Goal: Information Seeking & Learning: Learn about a topic

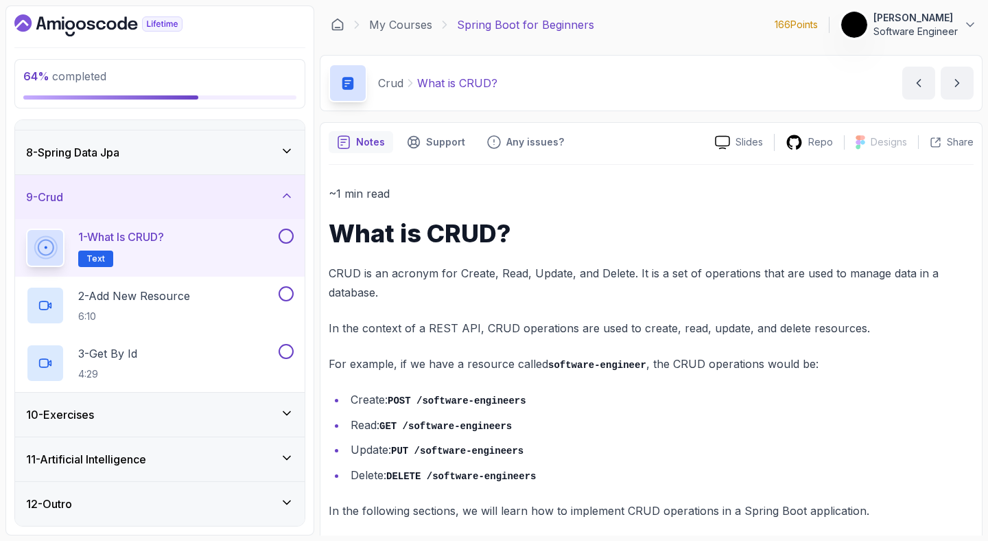
scroll to position [13, 0]
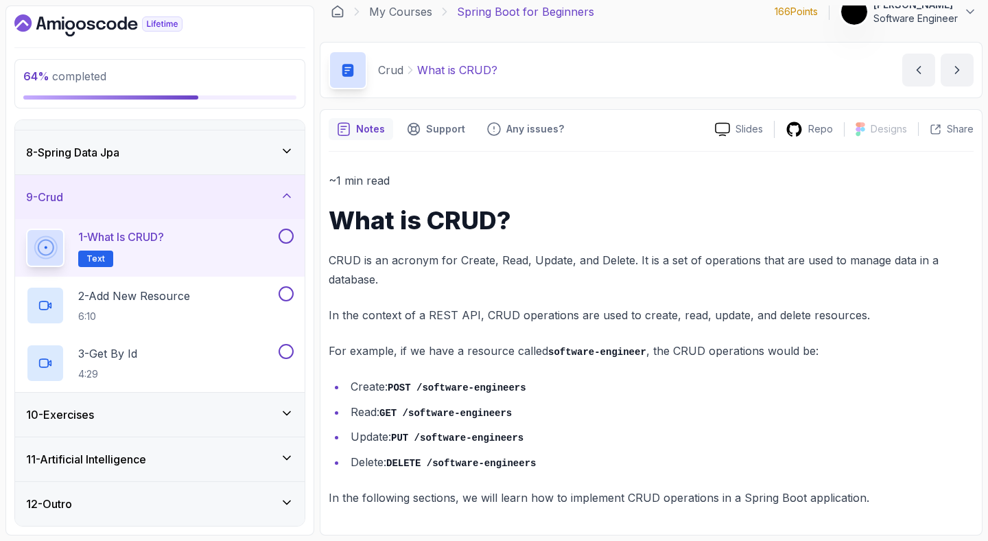
click at [288, 237] on button at bounding box center [286, 236] width 15 height 15
click at [170, 300] on p "2 - Add New Resource" at bounding box center [134, 296] width 112 height 16
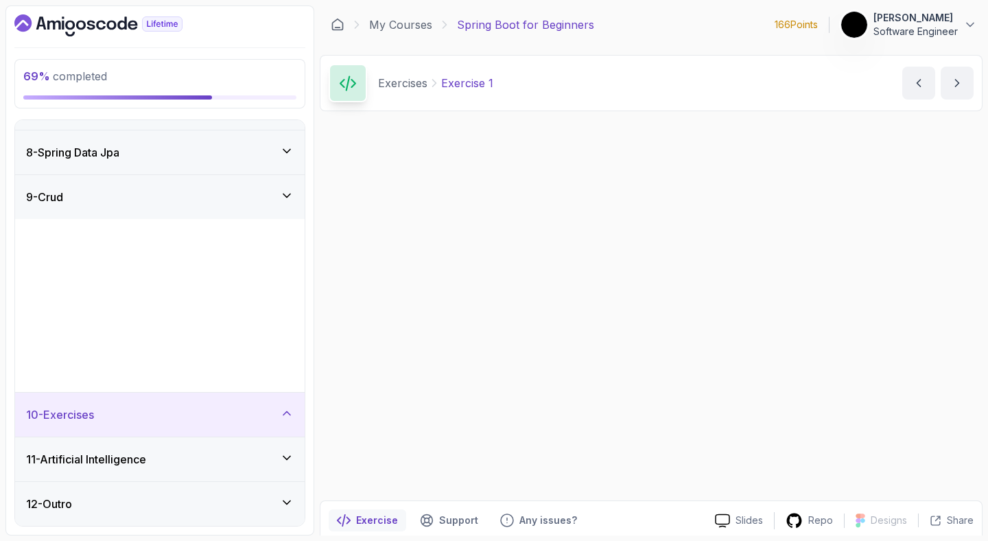
scroll to position [130, 0]
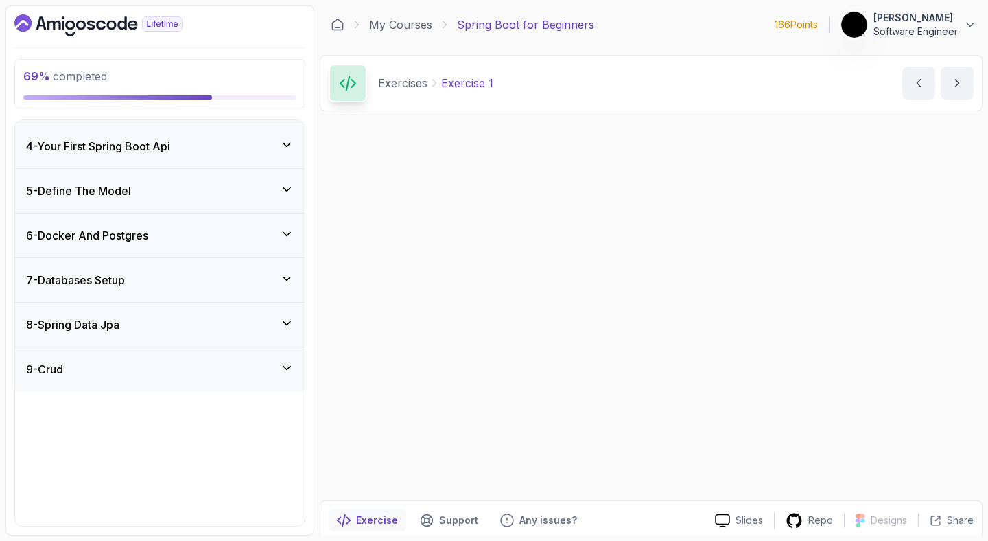
click at [754, 365] on div "Up Next: Exercise 1 Start in 0 second Cancel Mark as completed" at bounding box center [651, 308] width 663 height 373
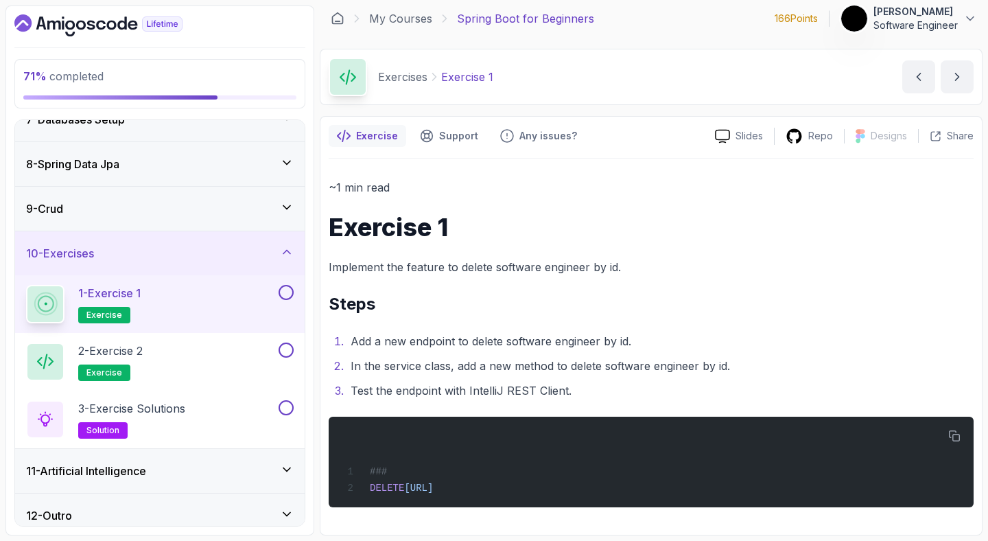
scroll to position [8, 0]
click at [286, 286] on button at bounding box center [286, 292] width 15 height 15
click at [232, 362] on div "2 - Exercise 2 exercise" at bounding box center [151, 361] width 250 height 38
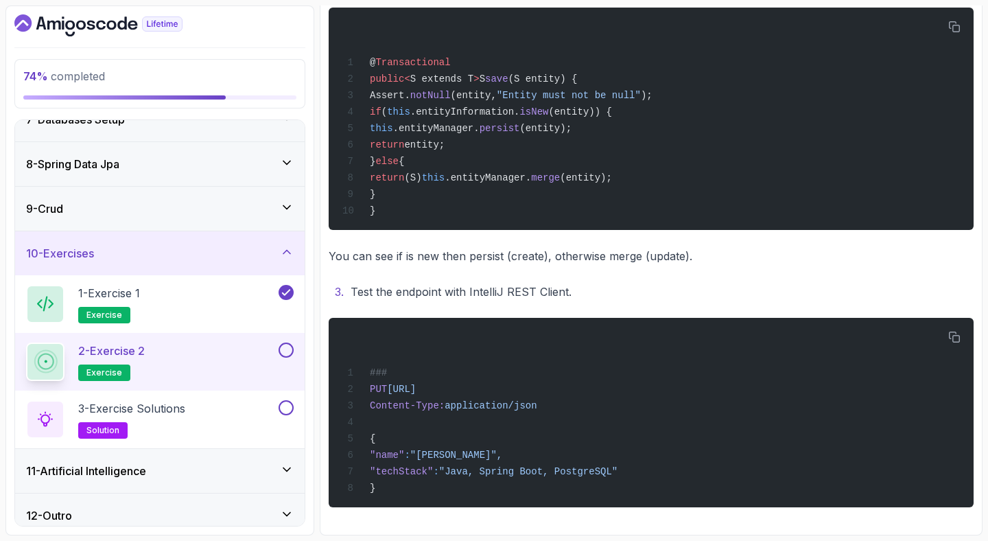
scroll to position [527, 0]
click at [289, 350] on button at bounding box center [286, 349] width 15 height 15
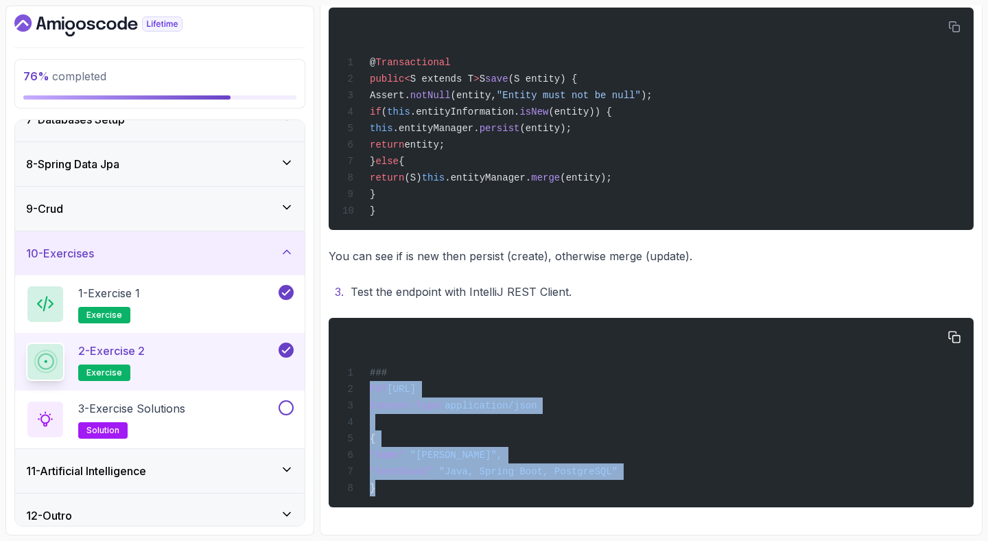
drag, startPoint x: 370, startPoint y: 388, endPoint x: 411, endPoint y: 483, distance: 103.3
click at [411, 483] on div "### PUT http://localhost:8080/api/v1/software-engineers/1 Content-Type: applica…" at bounding box center [651, 412] width 623 height 173
copy code "PUT http://localhost:8080/api/v1/software-engineers/1 Content-Type: application…"
click at [274, 431] on div "3 - Exercise Solutions solution" at bounding box center [151, 419] width 250 height 38
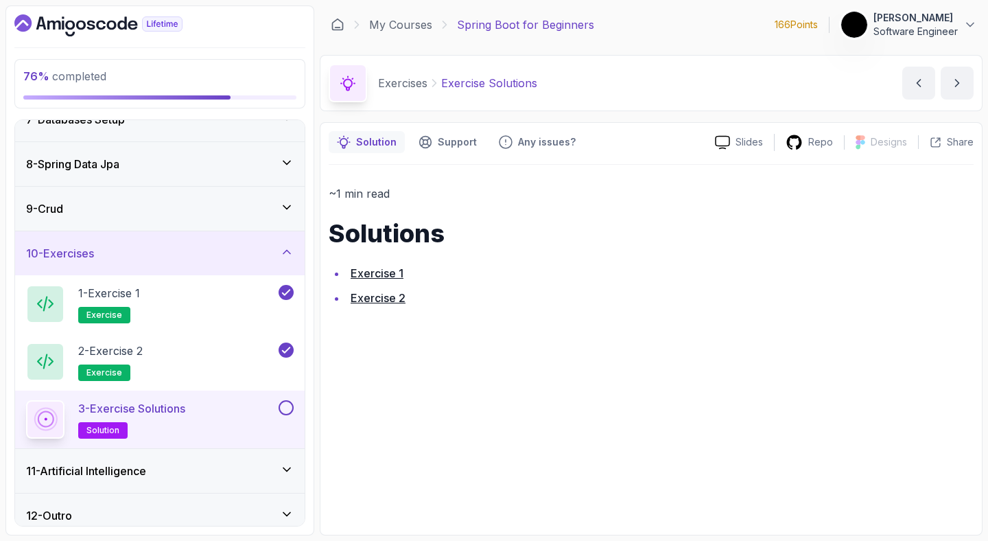
click at [372, 267] on link "Exercise 1" at bounding box center [377, 273] width 53 height 14
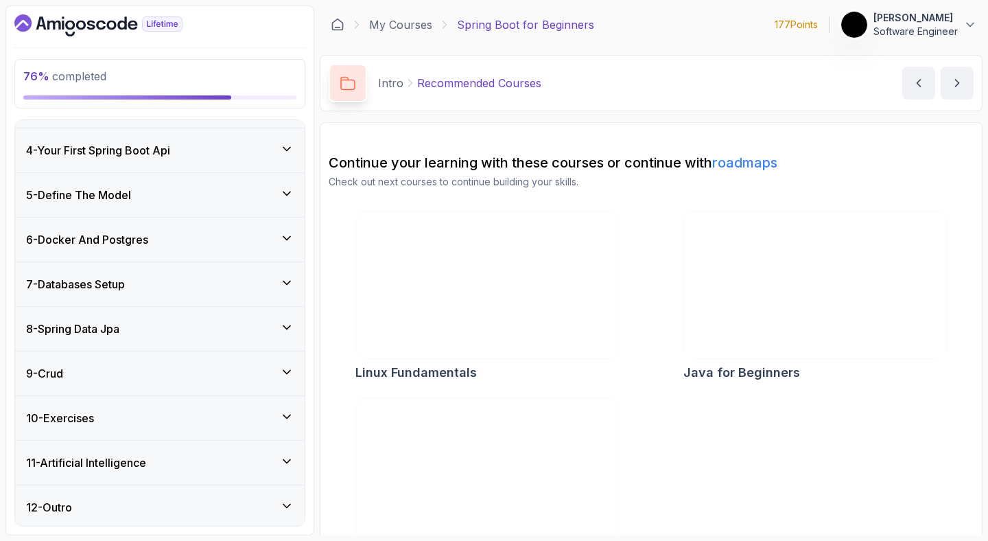
scroll to position [244, 0]
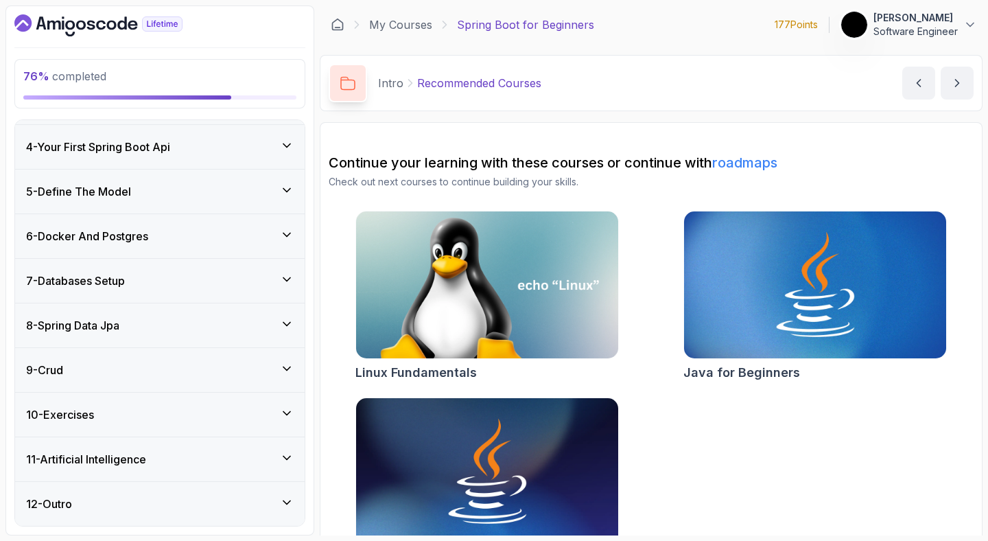
click at [187, 366] on div "9 - Crud" at bounding box center [160, 370] width 268 height 16
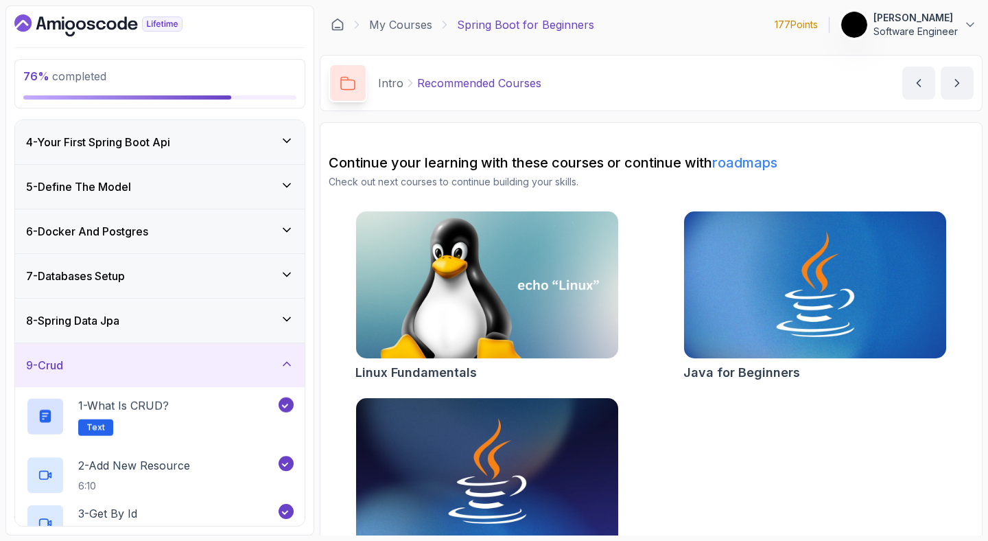
scroll to position [129, 0]
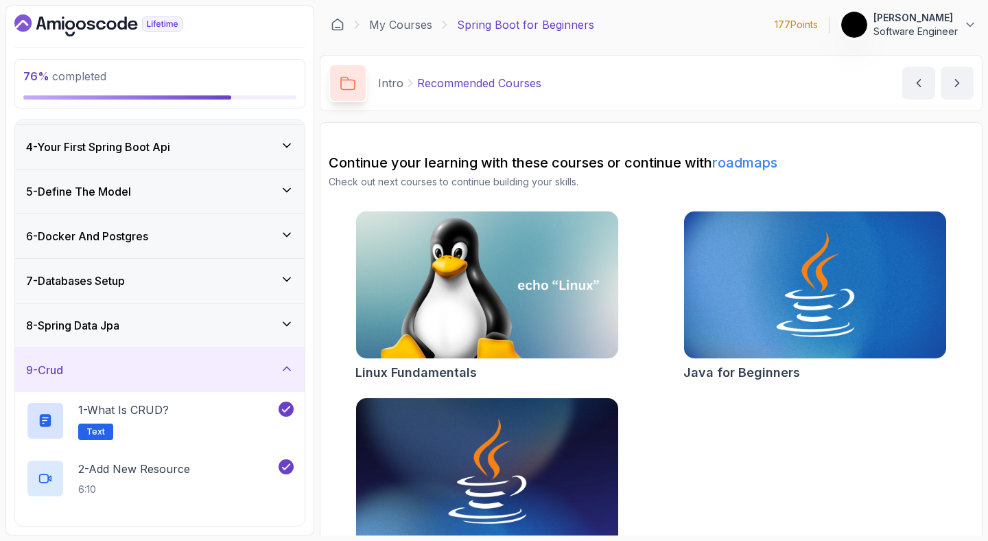
click at [187, 366] on div "9 - Crud" at bounding box center [160, 370] width 268 height 16
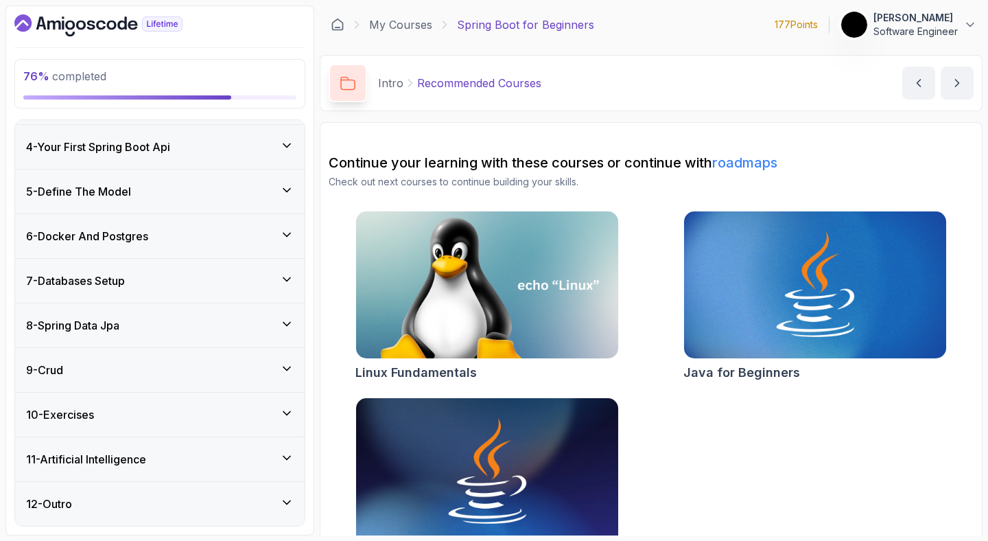
click at [198, 400] on div "10 - Exercises" at bounding box center [160, 415] width 290 height 44
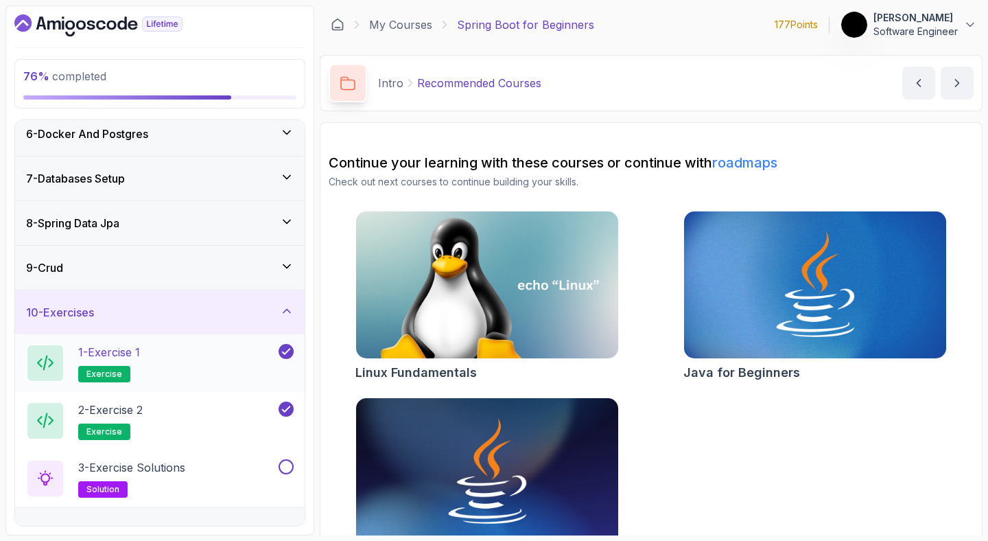
scroll to position [302, 0]
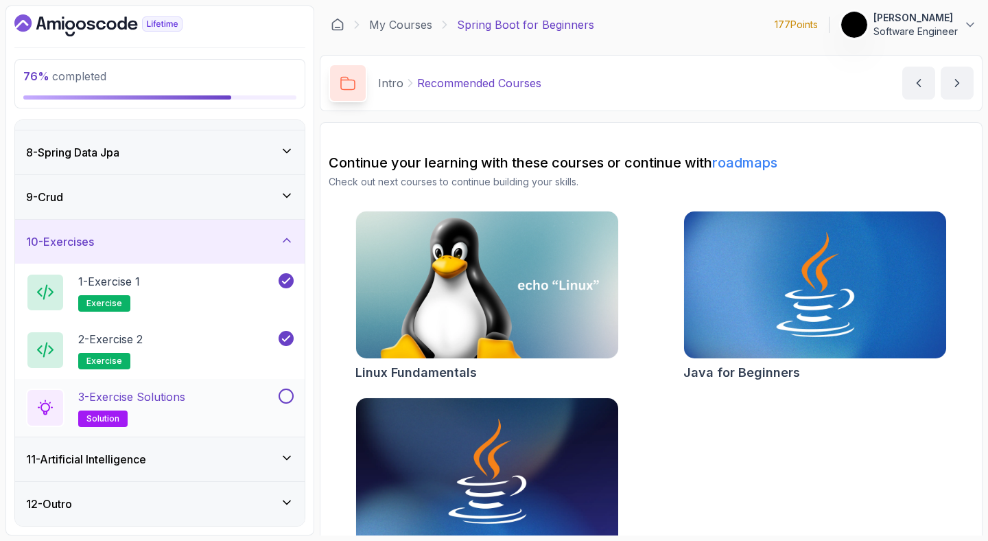
click at [156, 417] on h2 "3 - Exercise Solutions solution" at bounding box center [131, 407] width 107 height 38
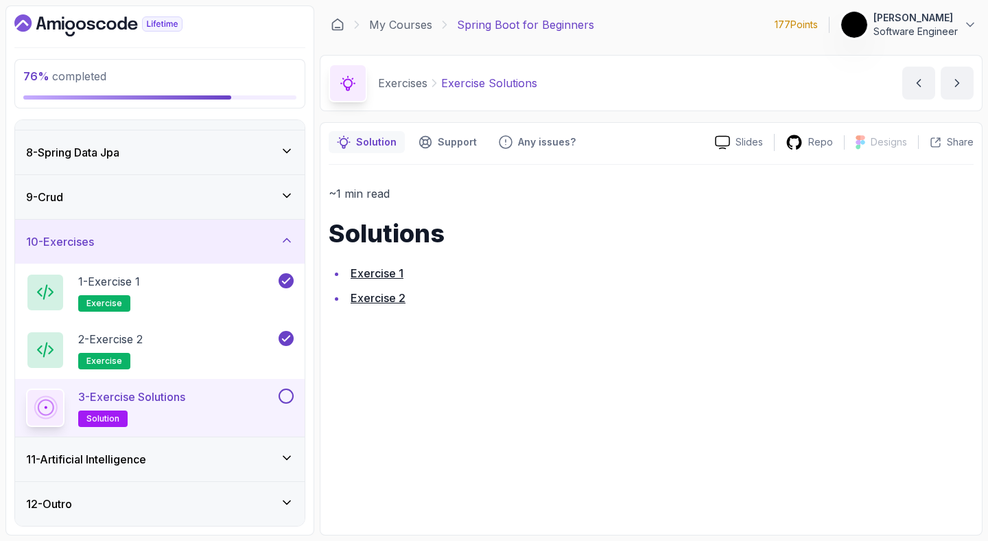
click at [291, 395] on button at bounding box center [286, 395] width 15 height 15
click at [240, 242] on div "10 - Exercises" at bounding box center [160, 241] width 268 height 16
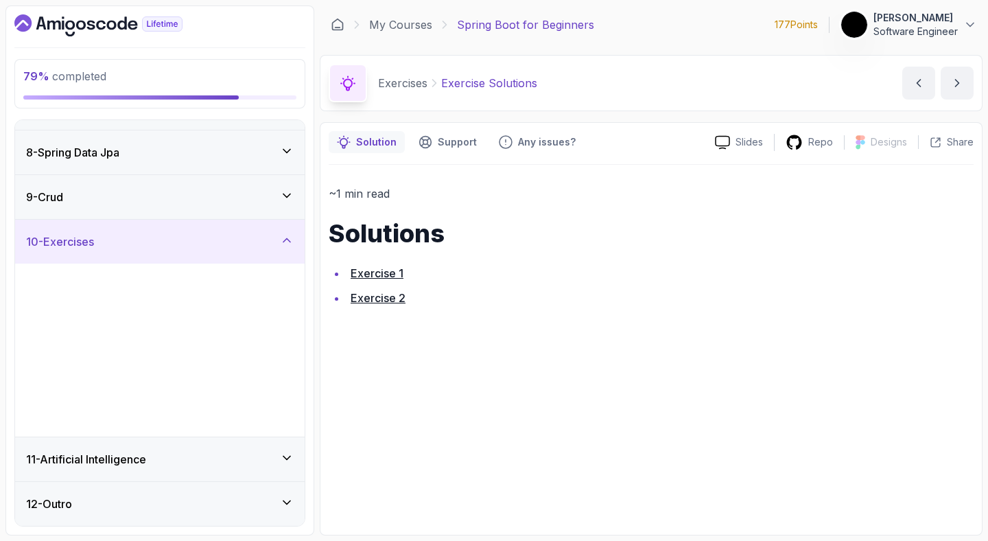
scroll to position [130, 0]
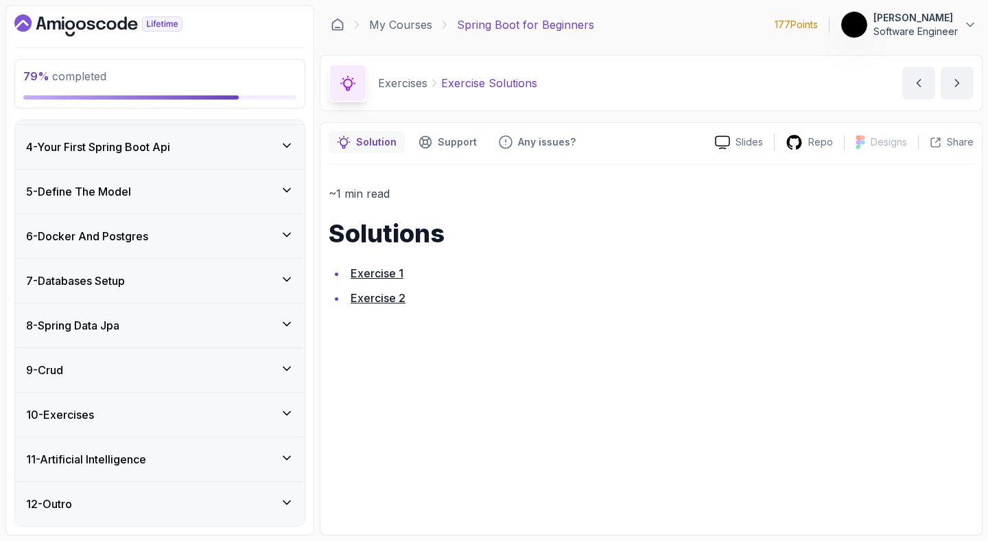
click at [248, 408] on div "10 - Exercises" at bounding box center [160, 414] width 268 height 16
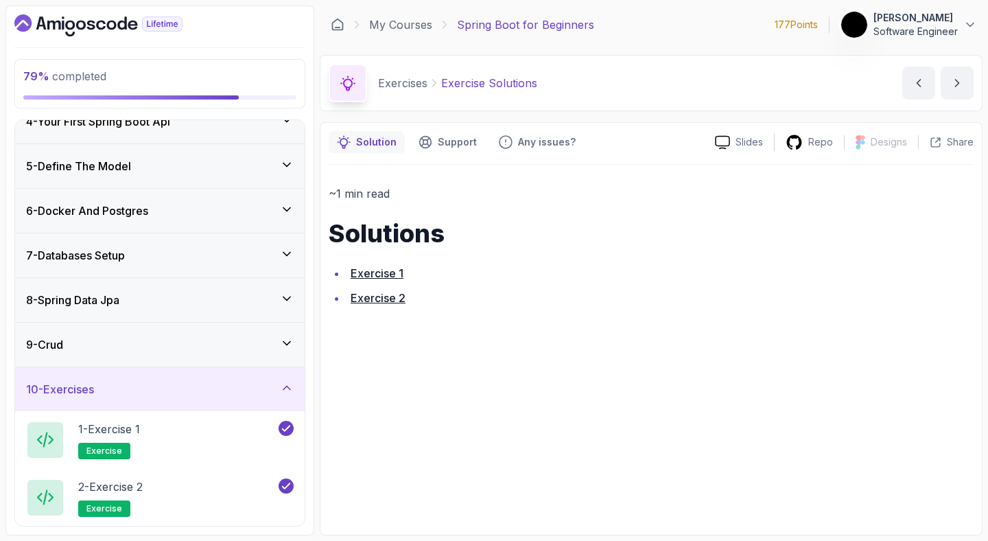
scroll to position [302, 0]
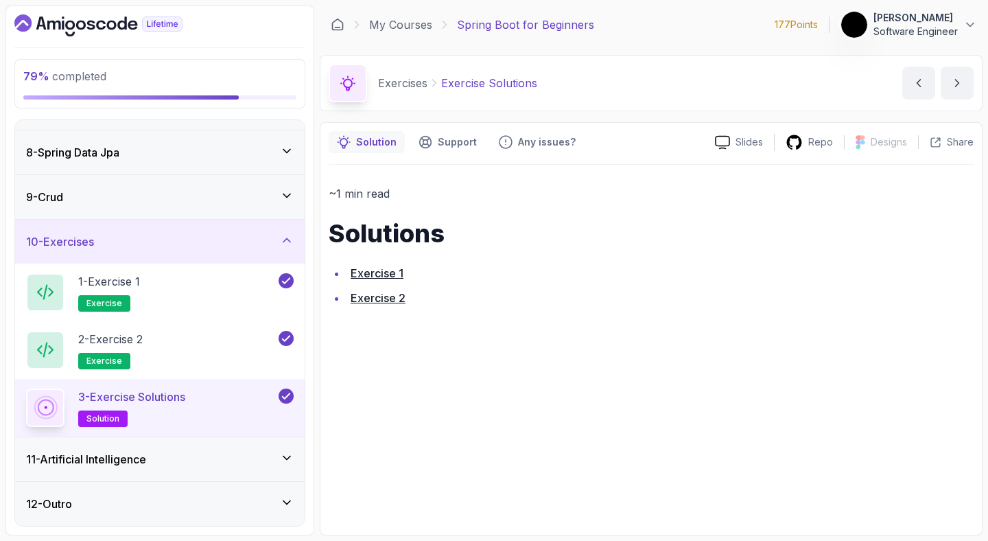
click at [204, 464] on div "11 - Artificial Intelligence" at bounding box center [160, 459] width 268 height 16
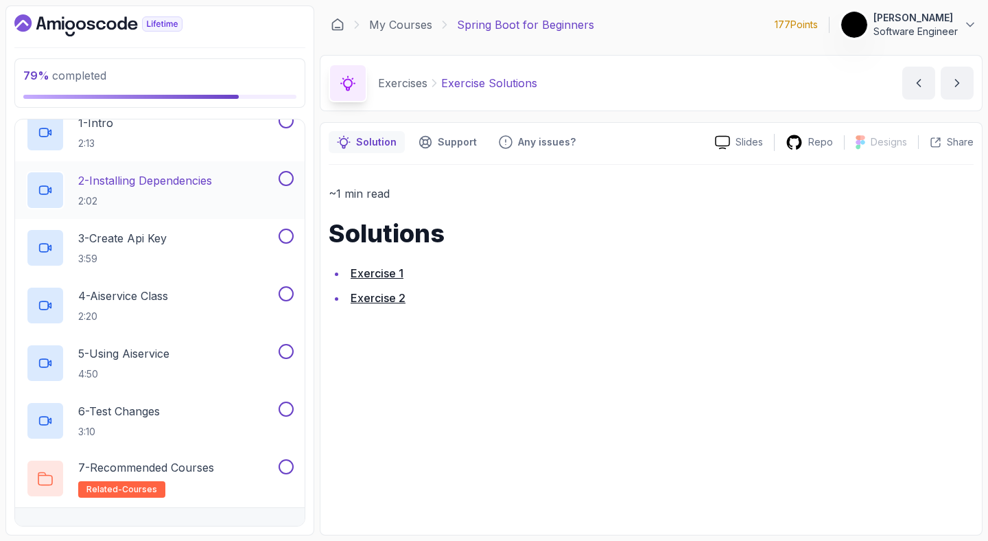
scroll to position [493, 0]
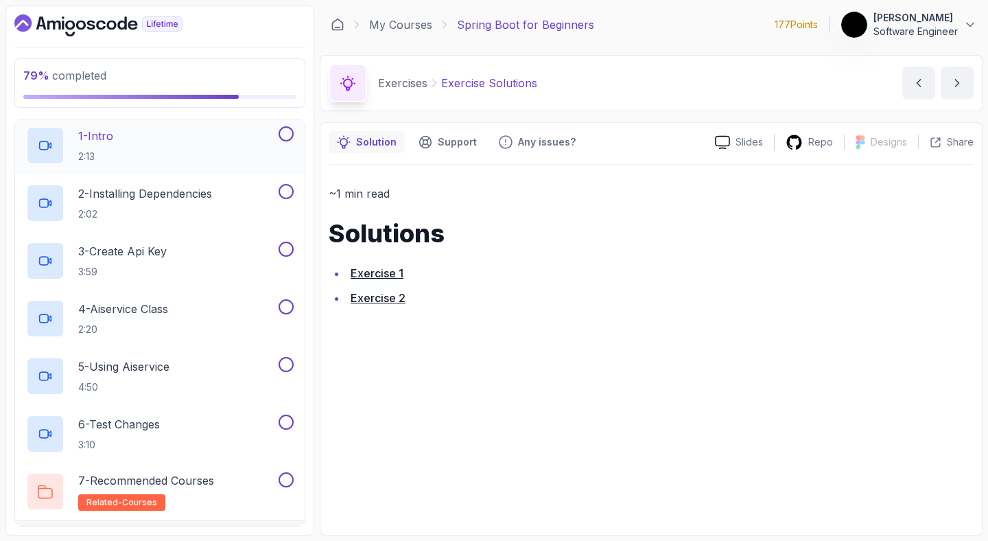
click at [150, 161] on div "1 - Intro 2:13" at bounding box center [151, 145] width 250 height 38
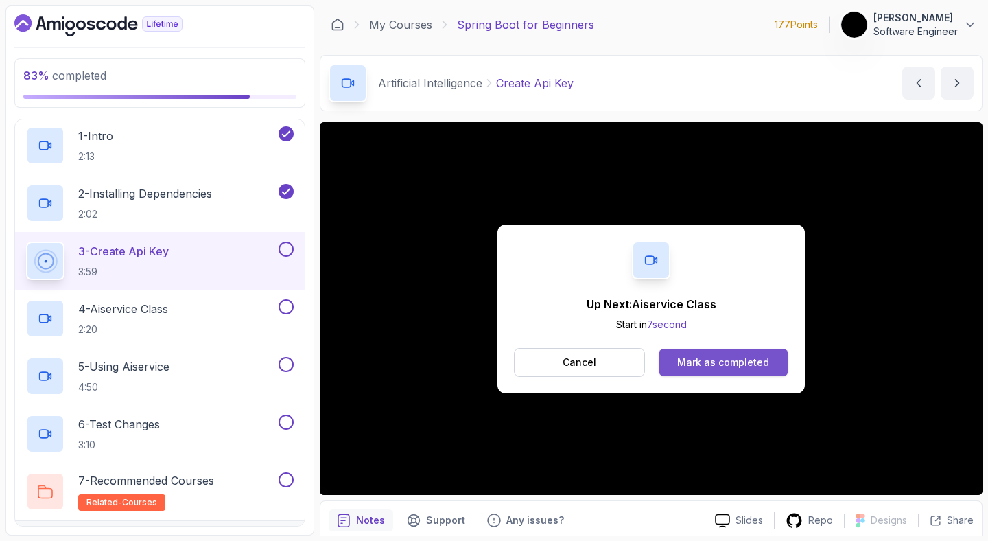
click at [710, 360] on div "Mark as completed" at bounding box center [723, 363] width 92 height 14
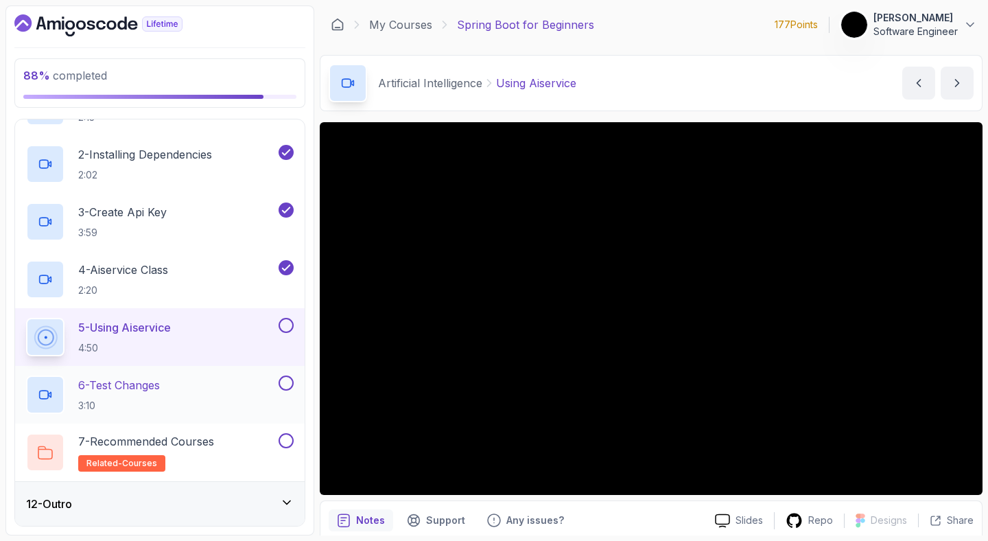
scroll to position [456, 0]
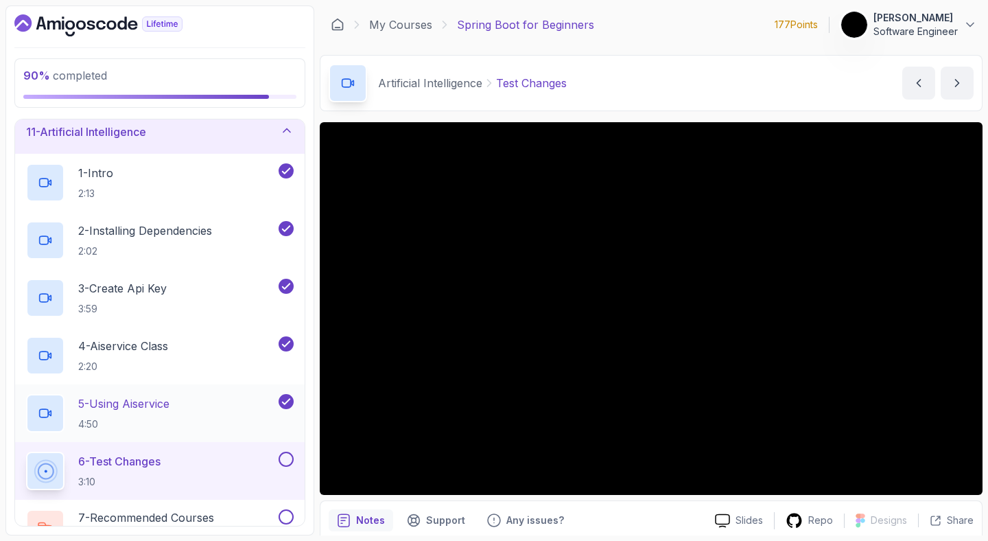
click at [160, 416] on h2 "5 - Using Aiservice 4:50" at bounding box center [123, 413] width 91 height 36
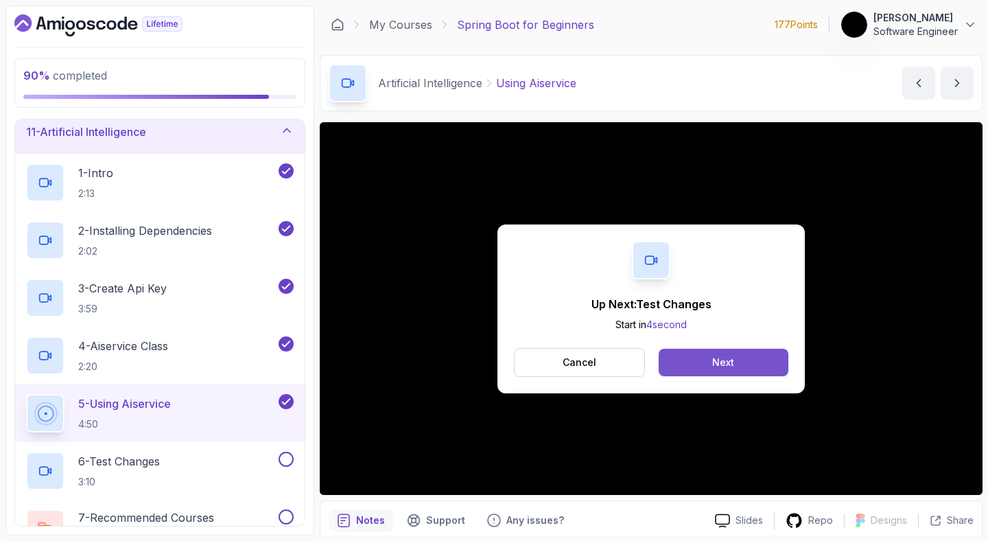
click at [741, 368] on button "Next" at bounding box center [724, 362] width 130 height 27
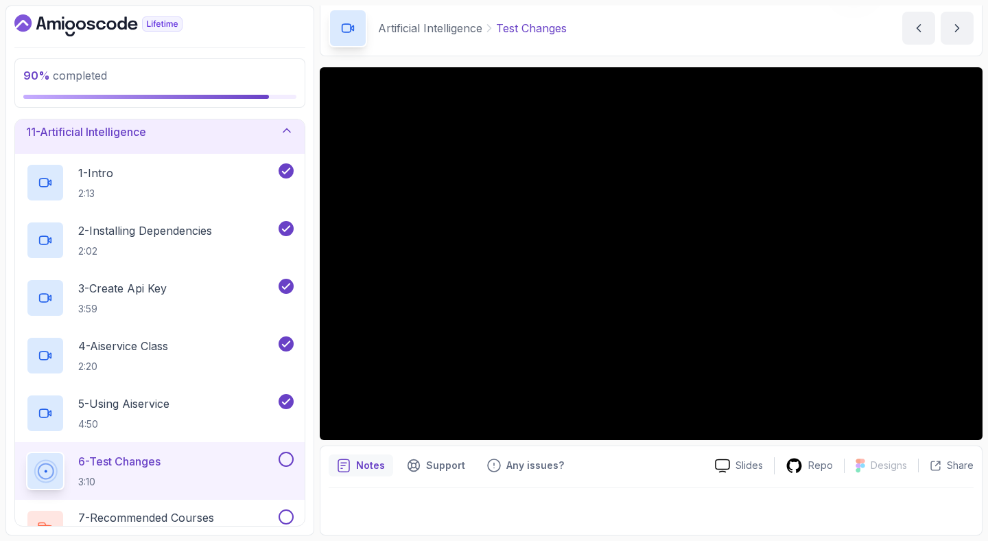
scroll to position [56, 0]
click at [368, 467] on p "Notes" at bounding box center [370, 465] width 29 height 14
click at [798, 461] on icon at bounding box center [794, 465] width 15 height 14
click at [167, 294] on p "3 - Create Api Key" at bounding box center [122, 288] width 89 height 16
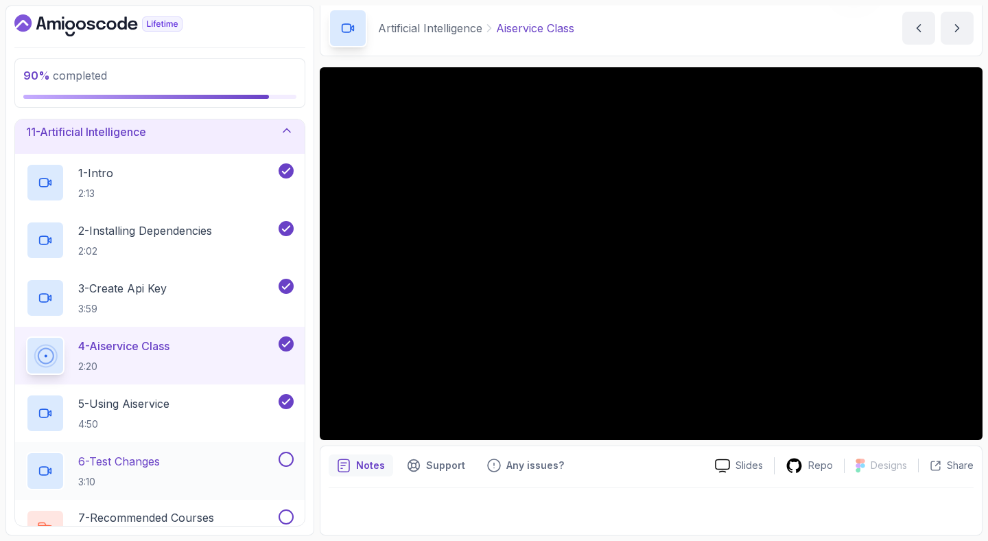
click at [240, 452] on div "6 - Test Changes 3:10" at bounding box center [160, 471] width 290 height 58
click at [247, 466] on div "6 - Test Changes 3:10" at bounding box center [151, 471] width 250 height 38
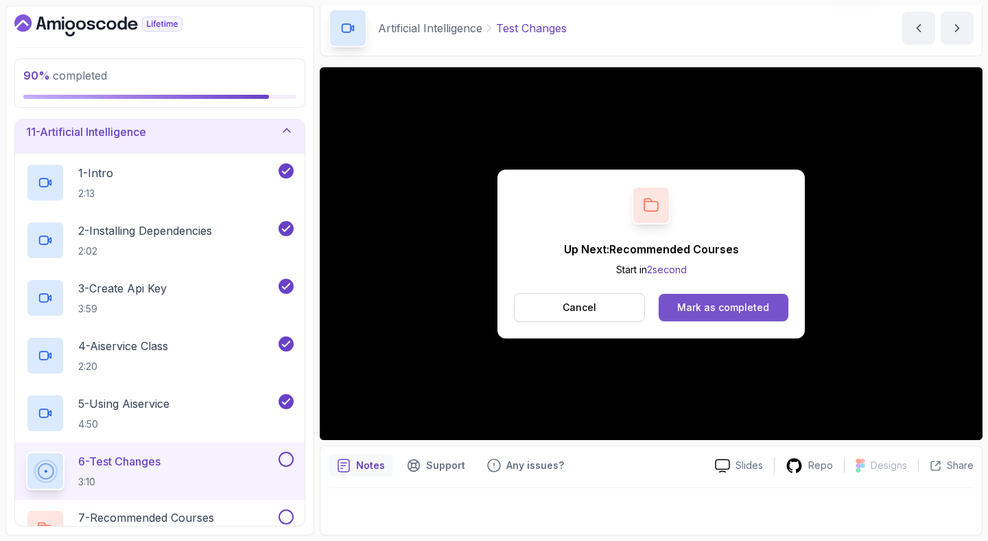
click at [709, 309] on div "Mark as completed" at bounding box center [723, 308] width 92 height 14
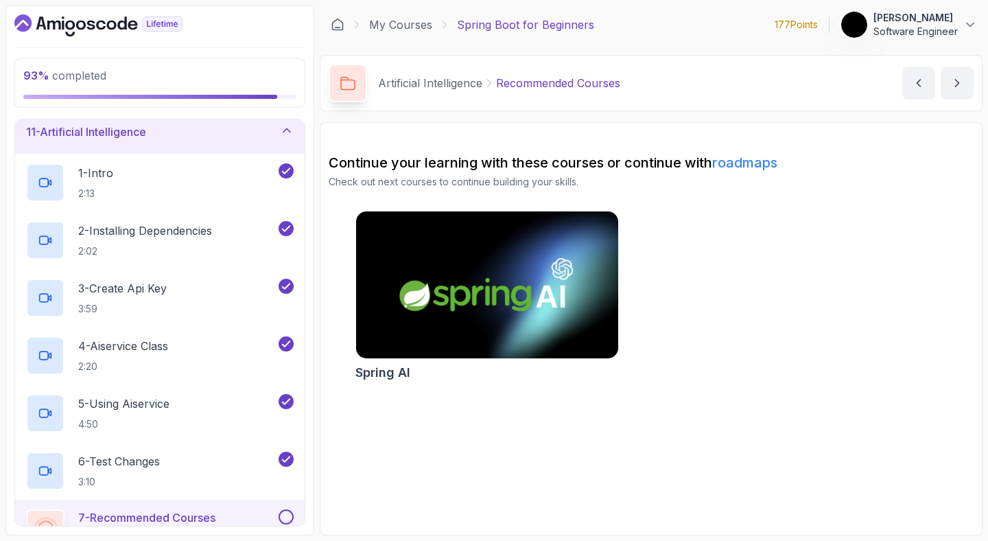
click at [428, 272] on img at bounding box center [486, 285] width 275 height 154
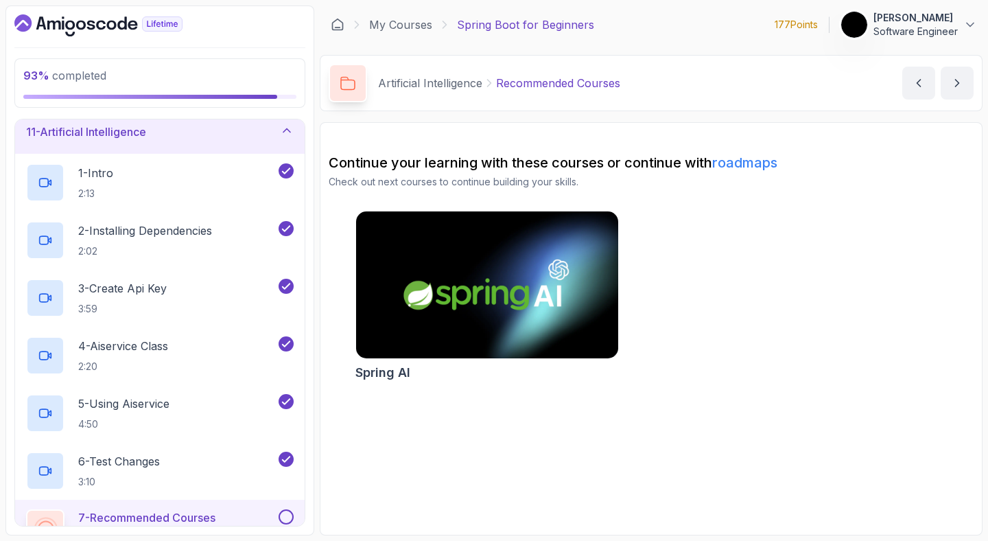
click at [294, 515] on div "7 - Recommended Courses related-courses" at bounding box center [160, 529] width 290 height 58
click at [286, 518] on button at bounding box center [286, 516] width 15 height 15
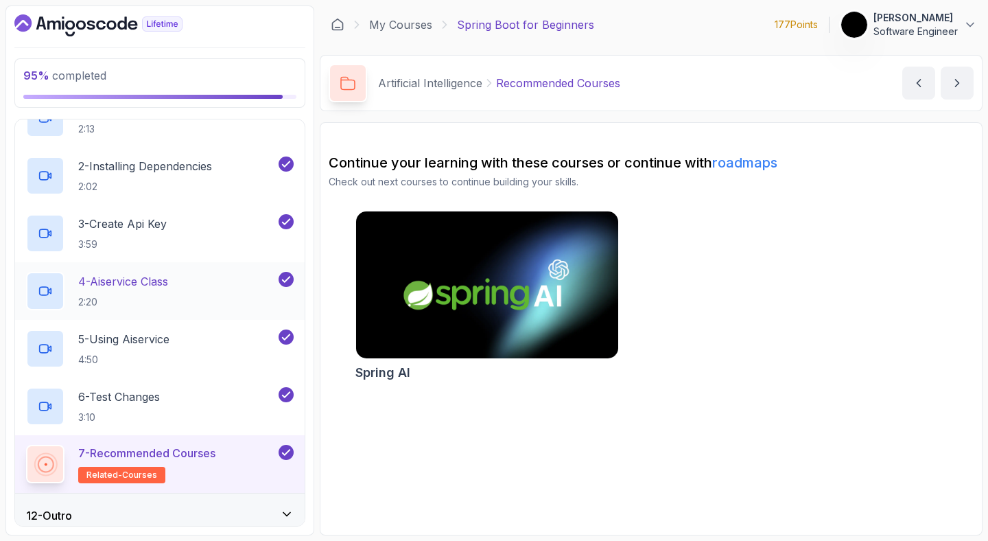
scroll to position [533, 0]
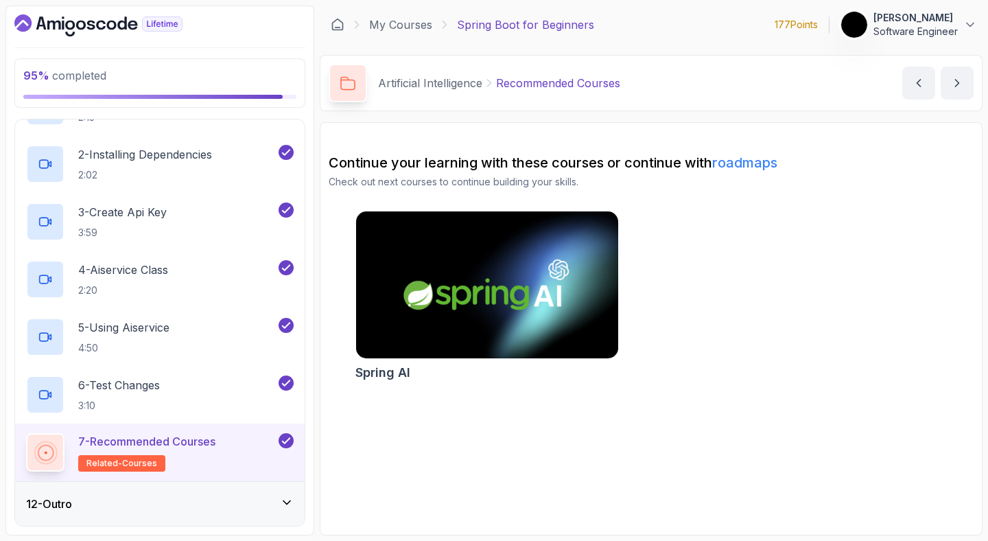
click at [281, 500] on icon at bounding box center [287, 503] width 14 height 14
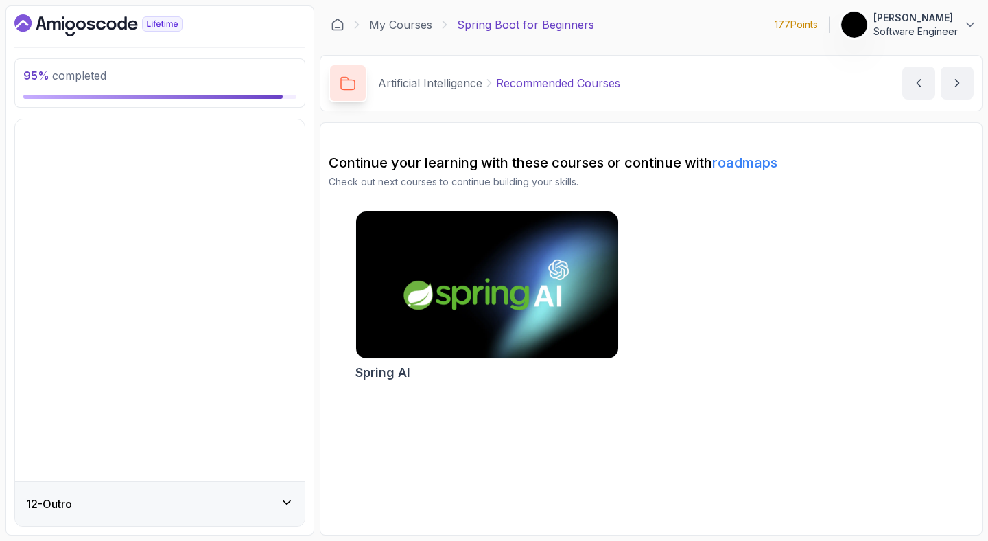
scroll to position [130, 0]
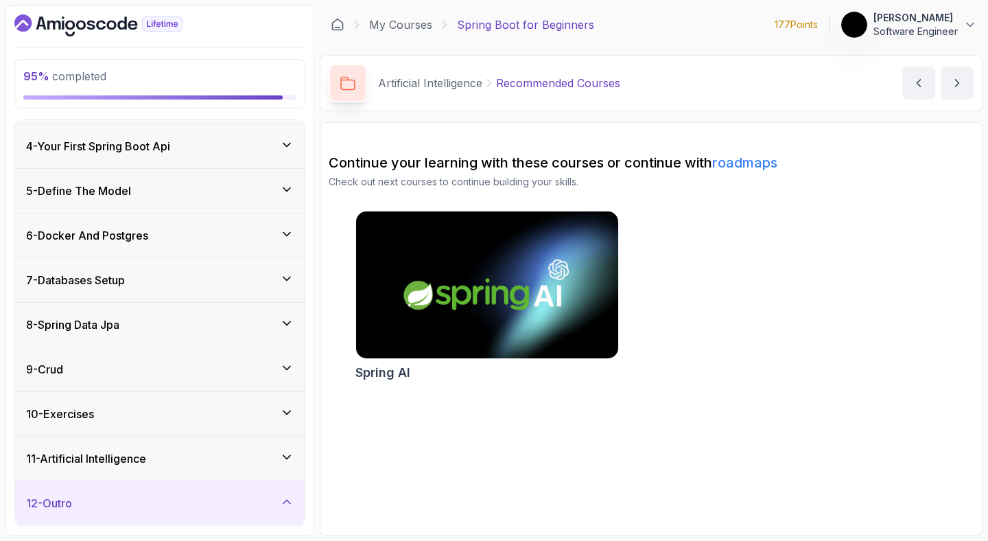
click at [271, 489] on div "12 - Outro" at bounding box center [160, 503] width 290 height 44
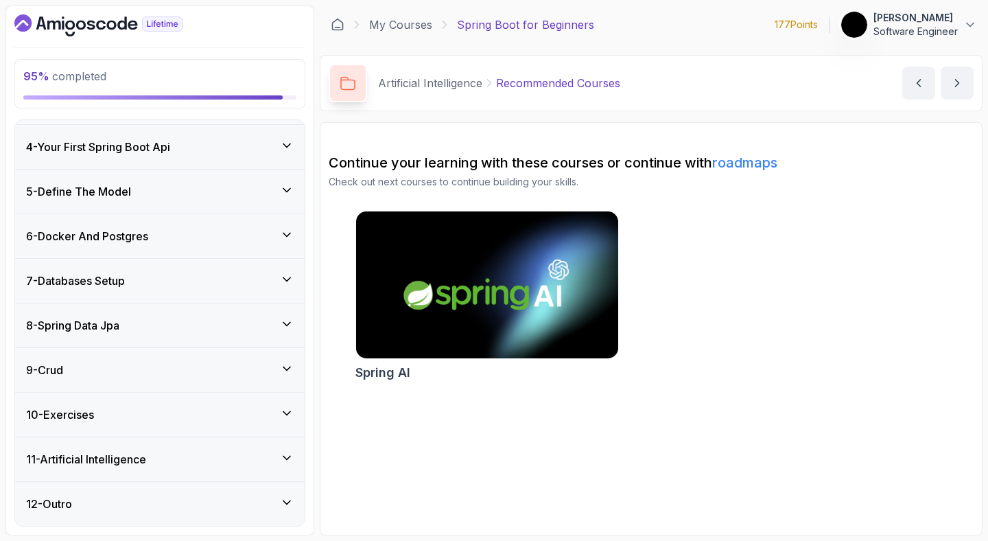
click at [269, 507] on div "12 - Outro" at bounding box center [160, 504] width 268 height 16
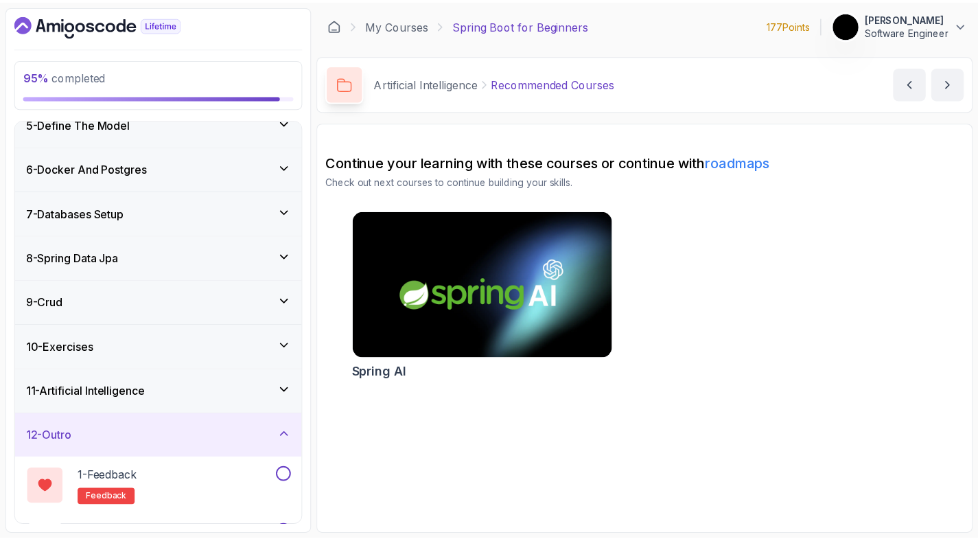
scroll to position [244, 0]
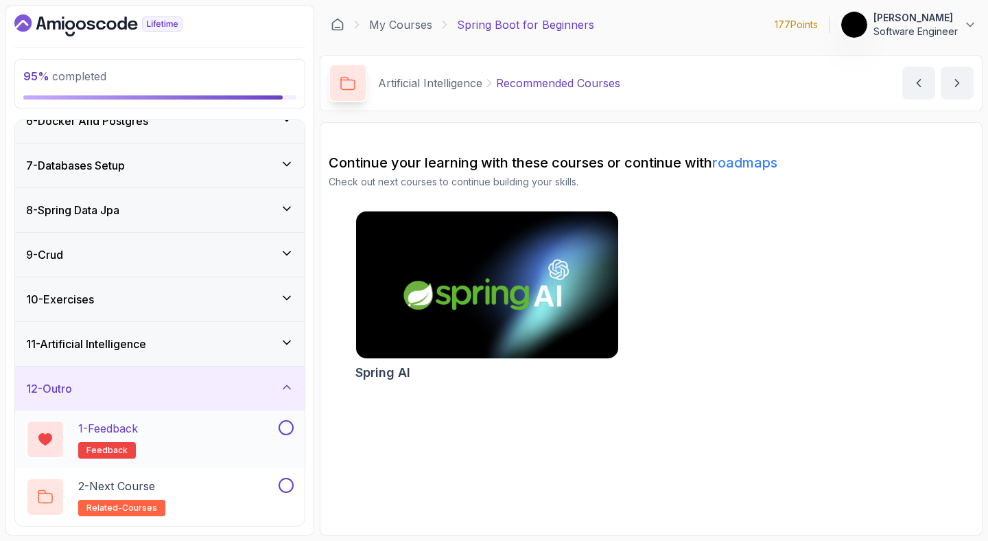
click at [228, 423] on div "1 - Feedback feedback" at bounding box center [151, 439] width 250 height 38
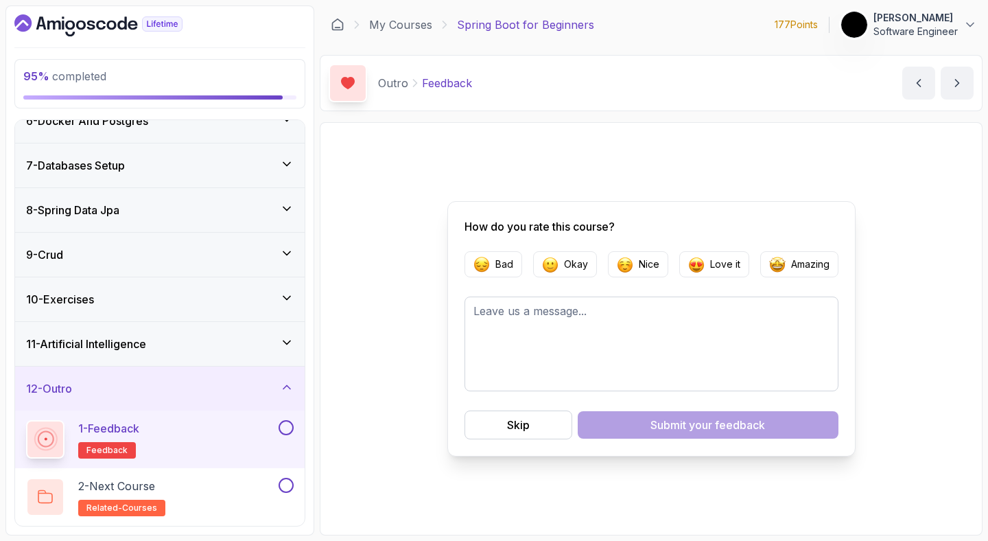
click at [294, 432] on div "1 - Feedback feedback" at bounding box center [160, 439] width 290 height 58
click at [282, 430] on button at bounding box center [286, 427] width 15 height 15
click at [497, 430] on button "Skip" at bounding box center [519, 424] width 108 height 29
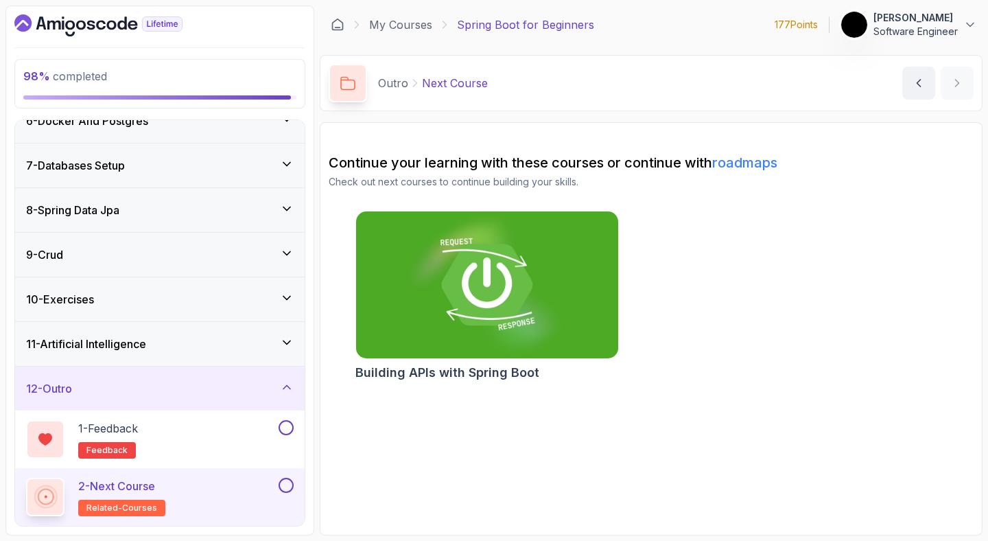
click at [439, 336] on img at bounding box center [486, 285] width 275 height 154
click at [287, 489] on button at bounding box center [286, 485] width 15 height 15
click at [290, 428] on button at bounding box center [286, 427] width 15 height 15
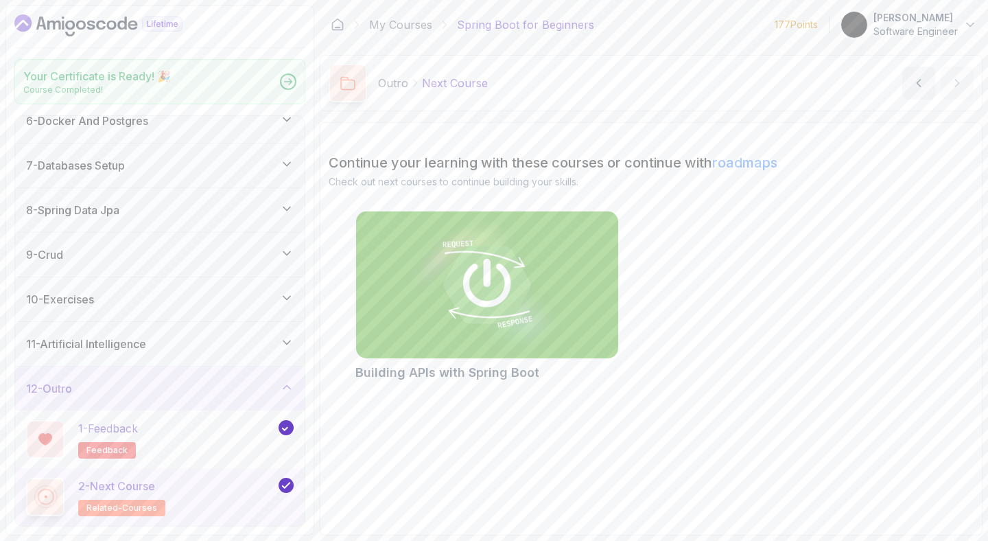
scroll to position [240, 0]
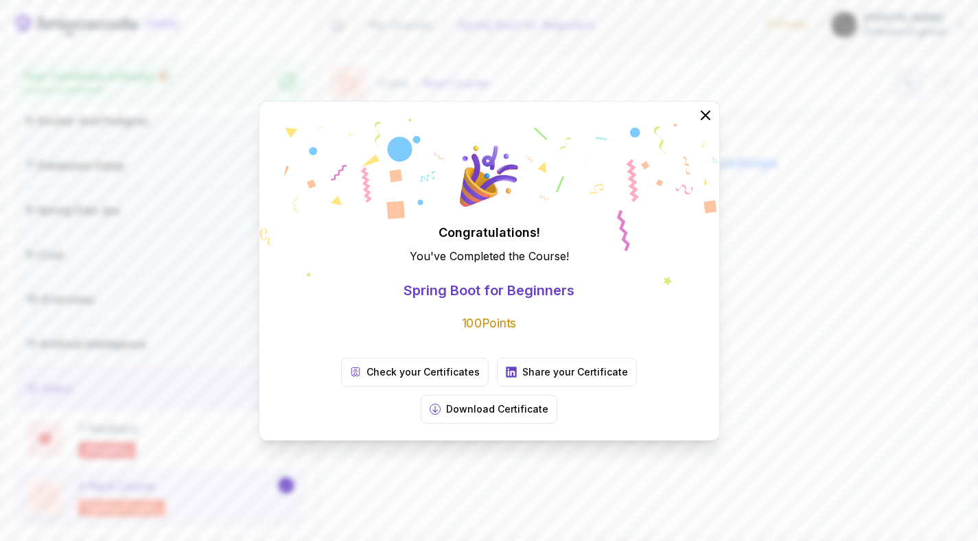
click at [776, 286] on div "Congratulations! You've Completed the Course ! Spring Boot for Beginners 100 Po…" at bounding box center [489, 270] width 978 height 541
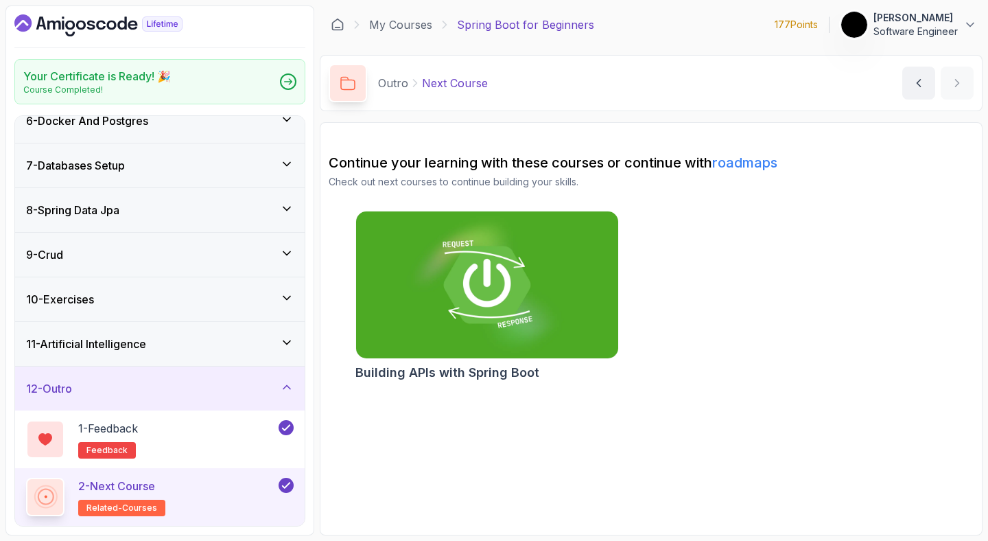
click at [76, 31] on icon "Dashboard" at bounding box center [98, 25] width 168 height 22
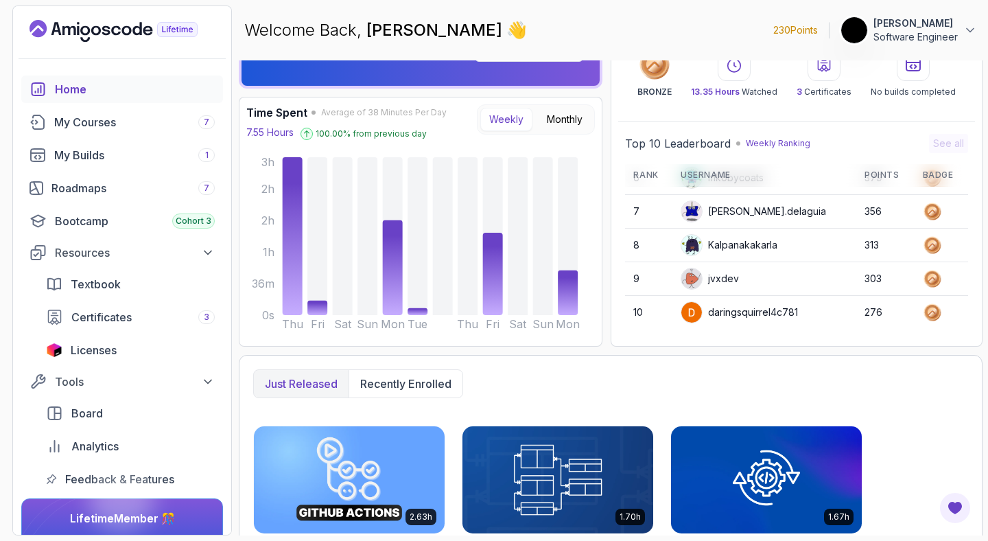
scroll to position [94, 0]
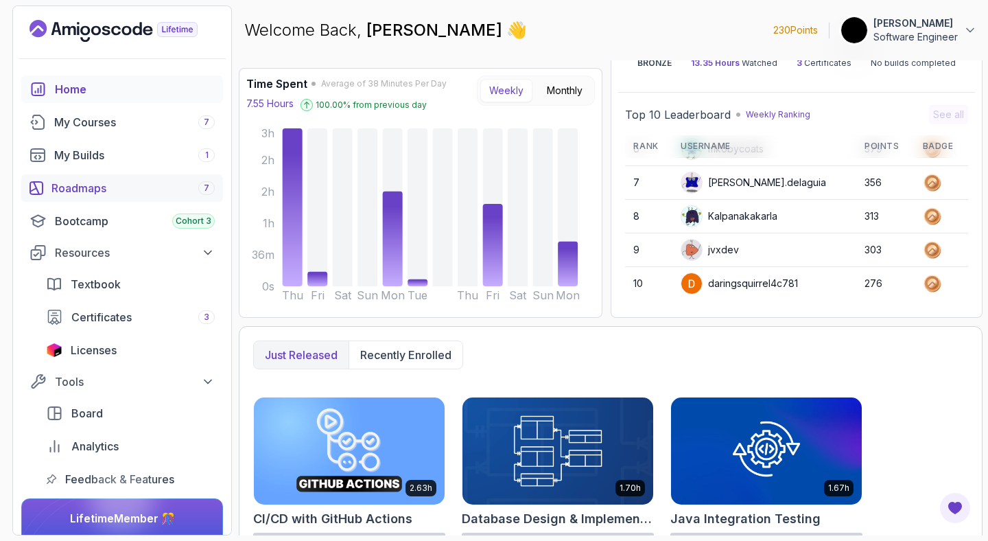
click at [106, 190] on div "Roadmaps 7" at bounding box center [132, 188] width 163 height 16
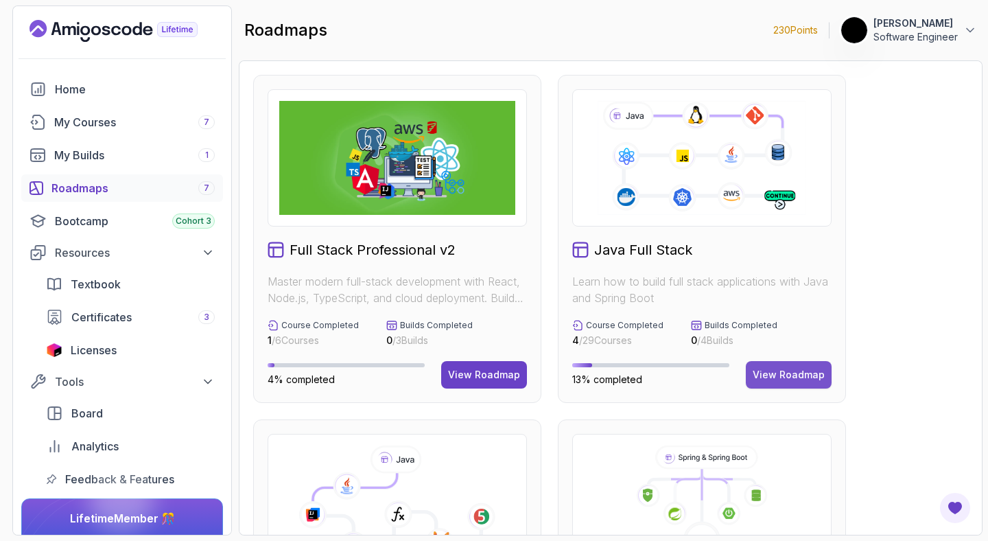
click at [783, 378] on div "View Roadmap" at bounding box center [789, 375] width 72 height 14
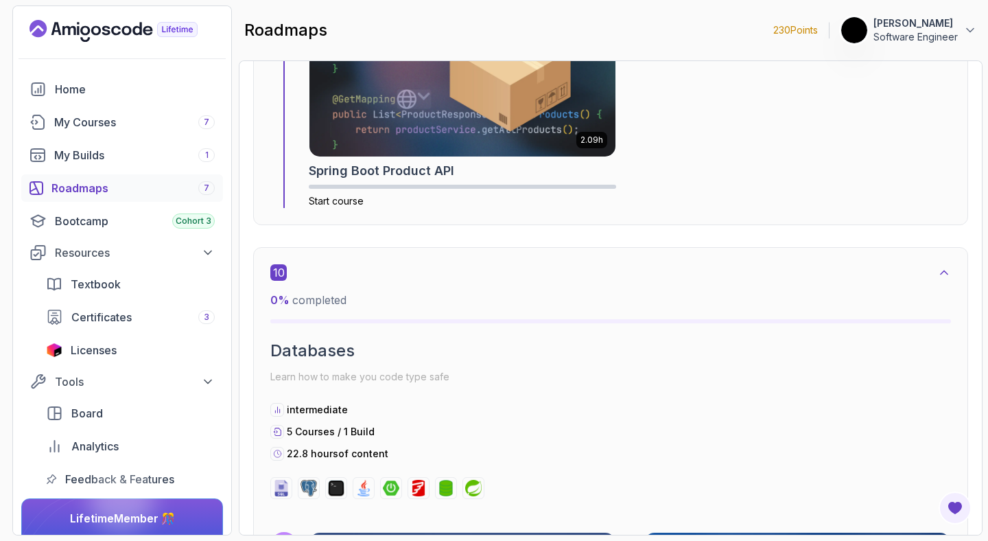
scroll to position [5621, 0]
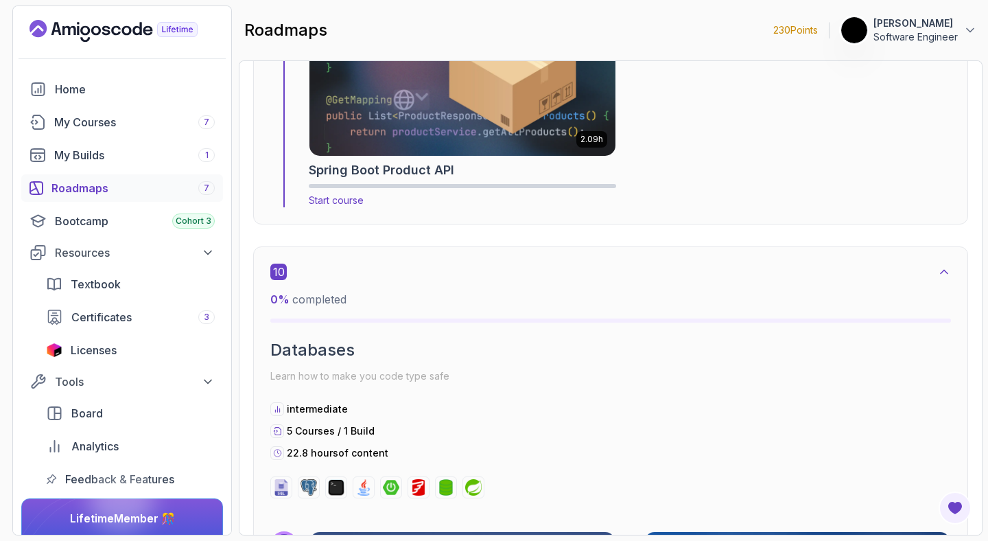
click at [480, 164] on div "Spring Boot Product API" at bounding box center [462, 170] width 307 height 19
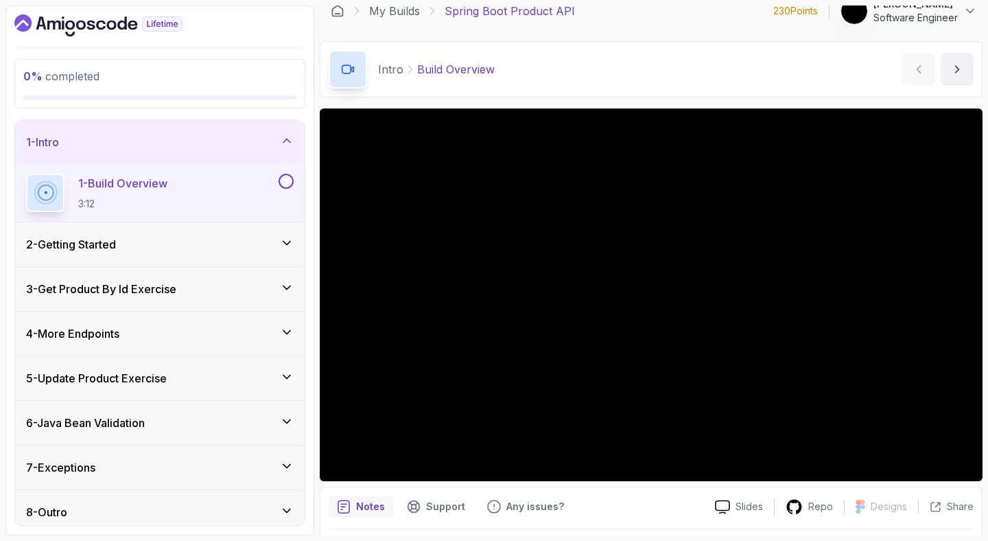
scroll to position [56, 0]
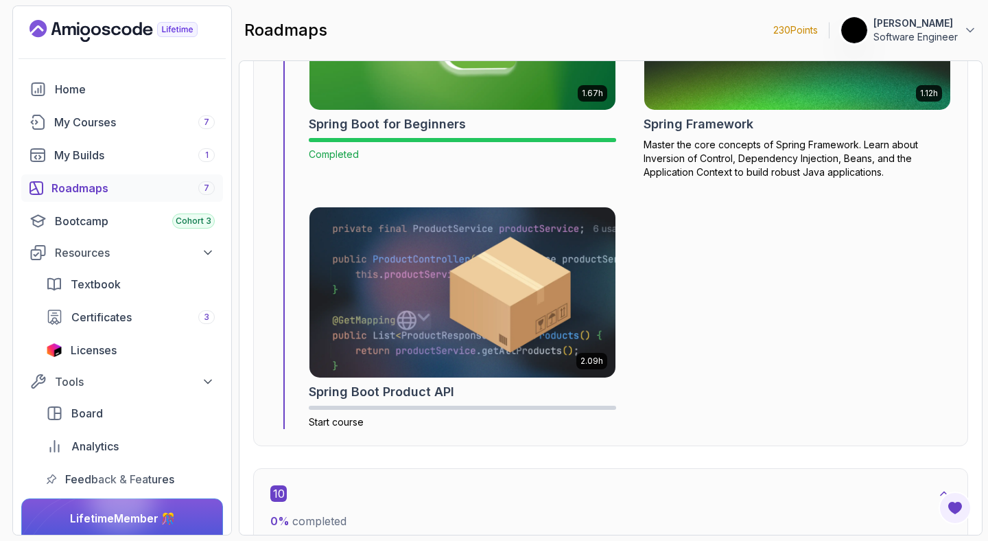
scroll to position [5421, 0]
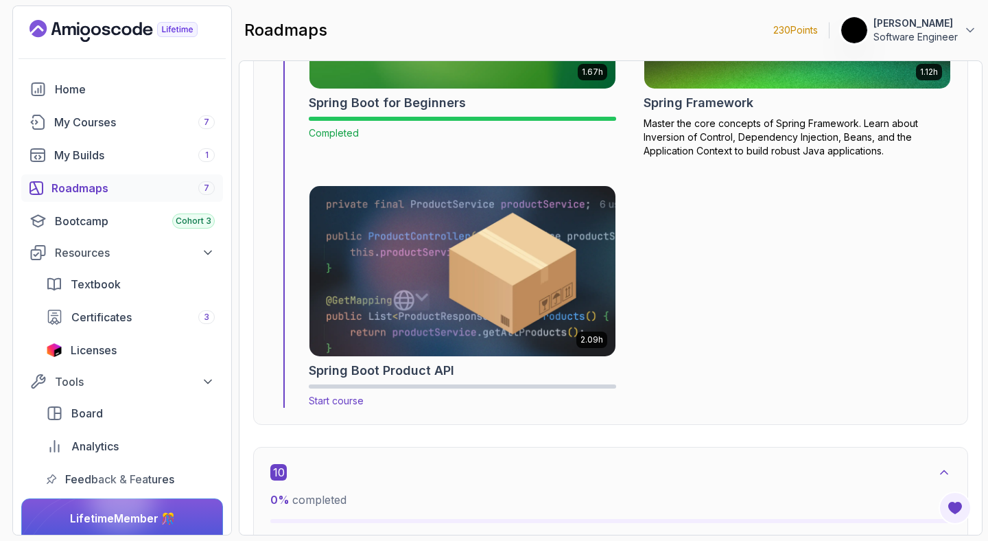
click at [382, 314] on img at bounding box center [462, 271] width 321 height 178
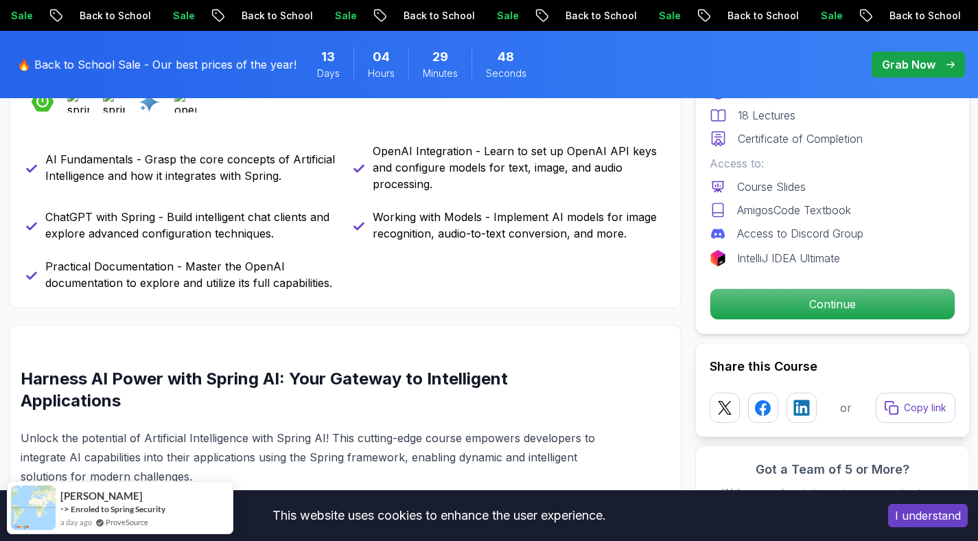
scroll to position [667, 0]
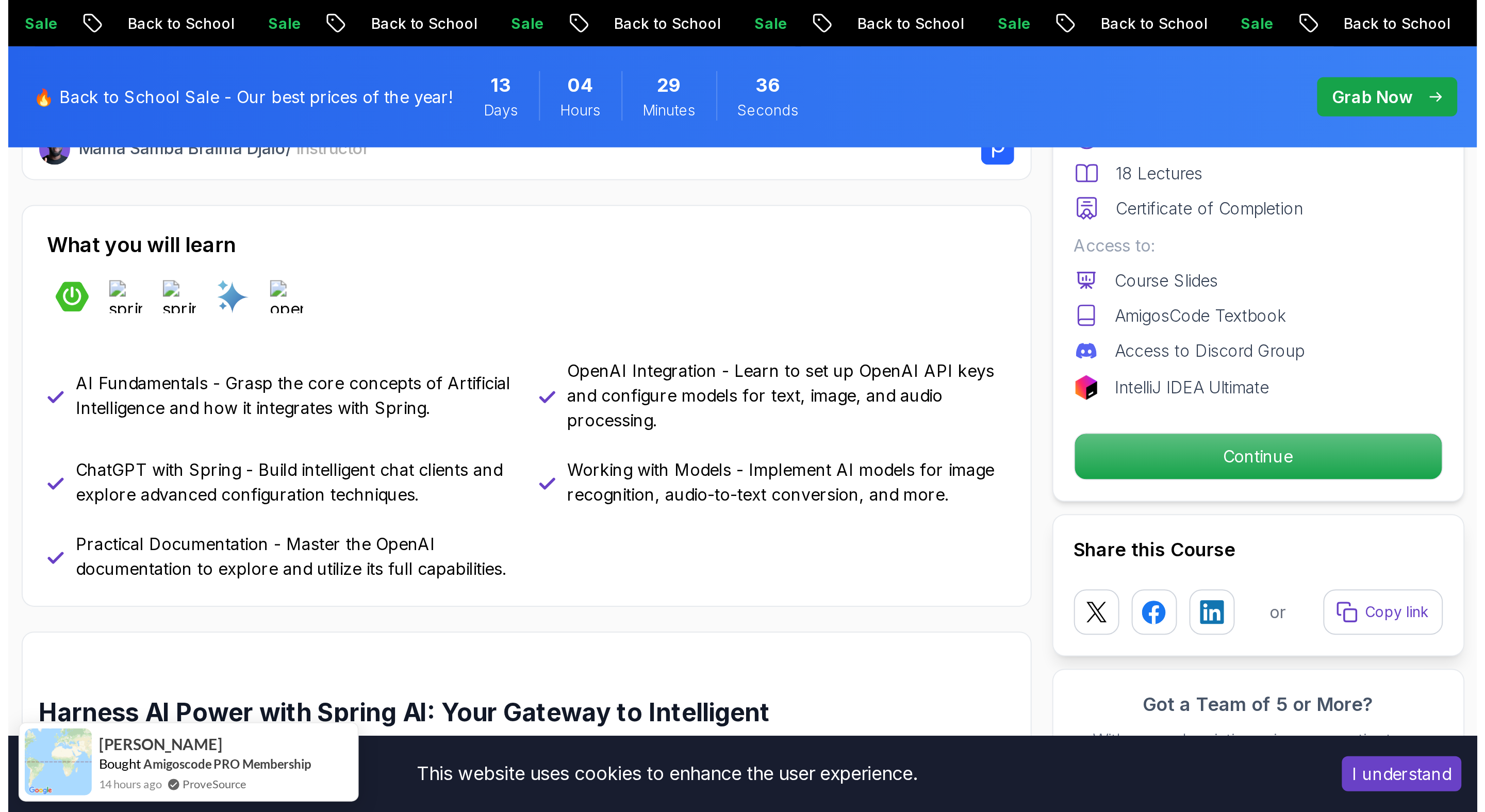
scroll to position [418, 0]
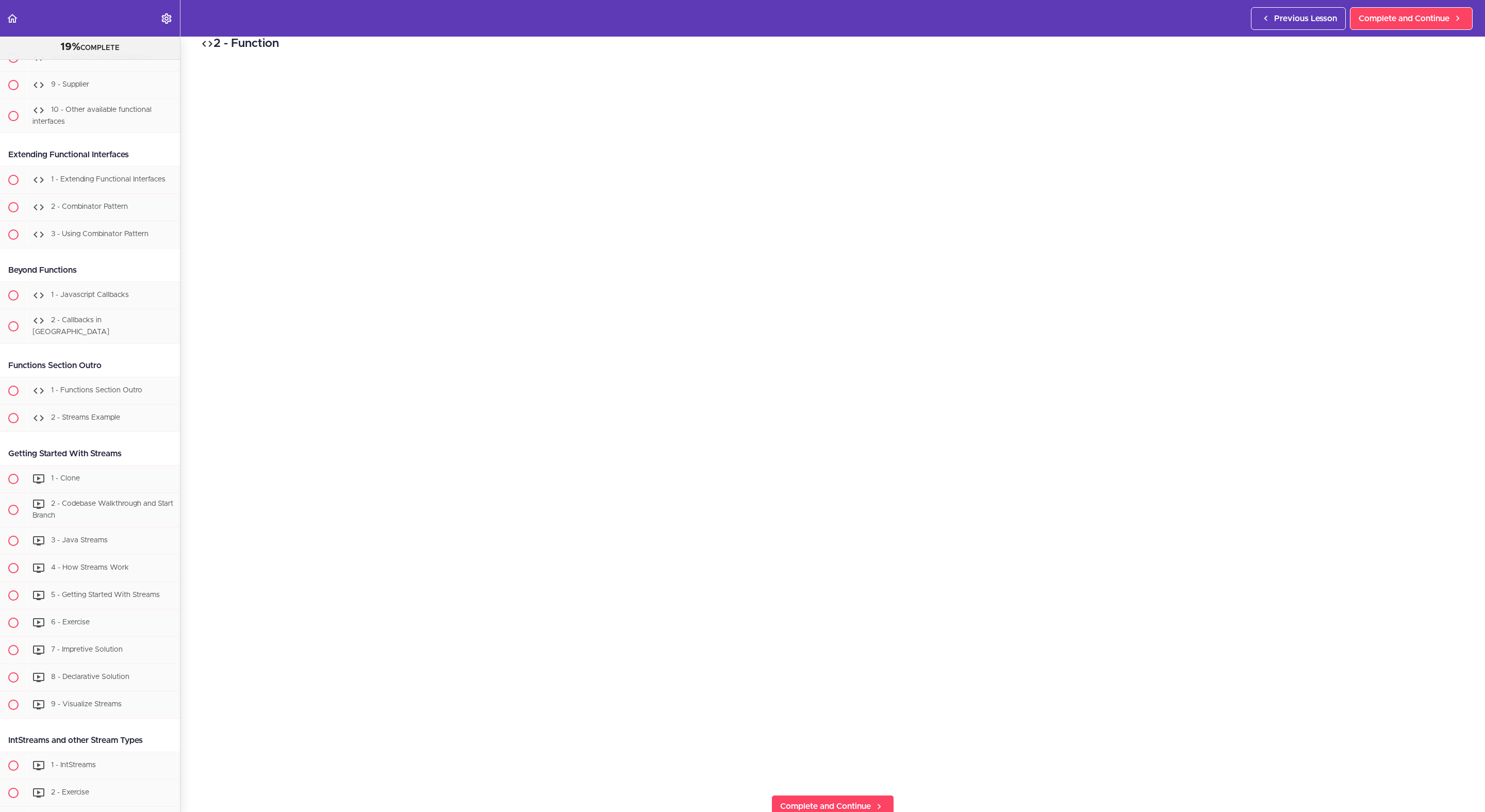
scroll to position [781, 0]
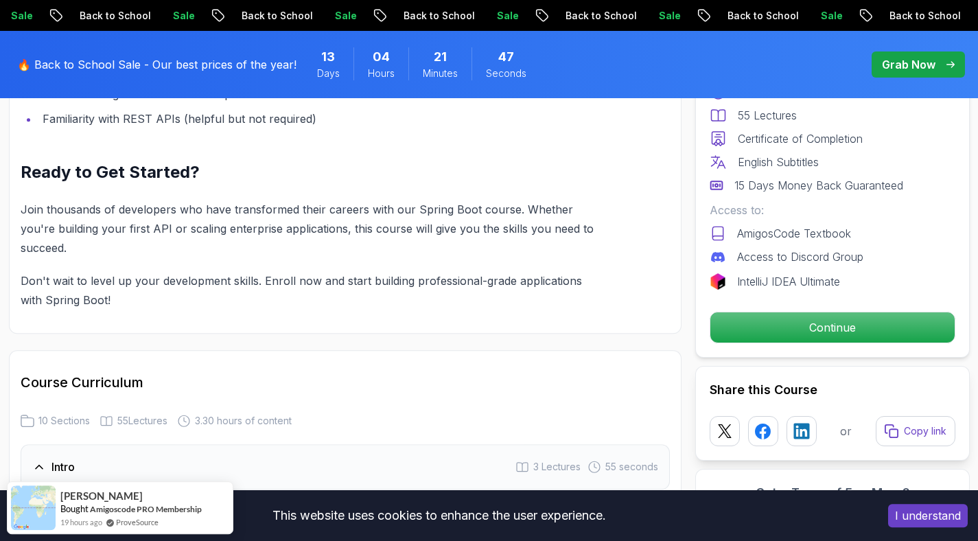
scroll to position [1966, 0]
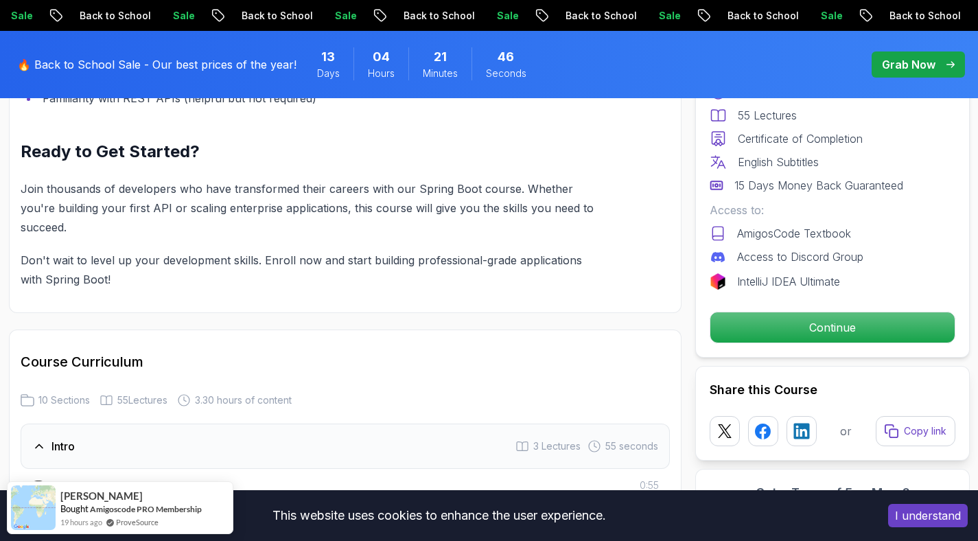
click at [752, 310] on div "Pro Course Includes: 3.30 Hours 55 Lectures Certificate of Completion English S…" at bounding box center [832, 181] width 275 height 352
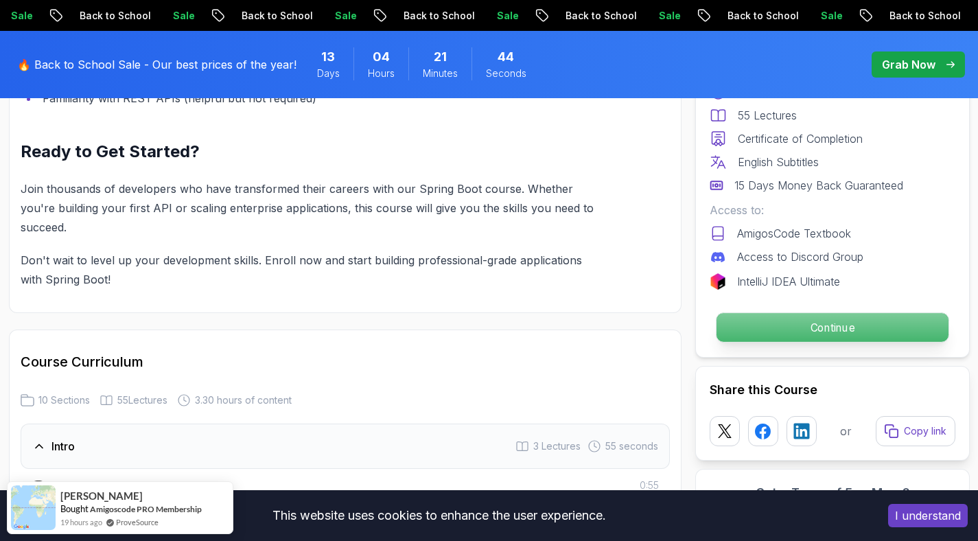
click at [752, 326] on p "Continue" at bounding box center [832, 327] width 232 height 29
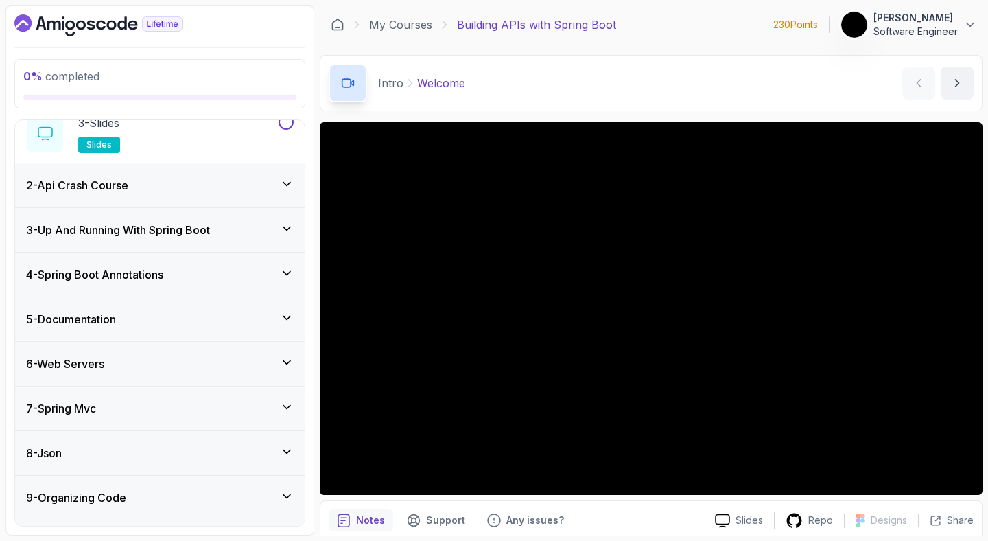
click at [205, 286] on div "4 - Spring Boot Annotations" at bounding box center [160, 275] width 290 height 44
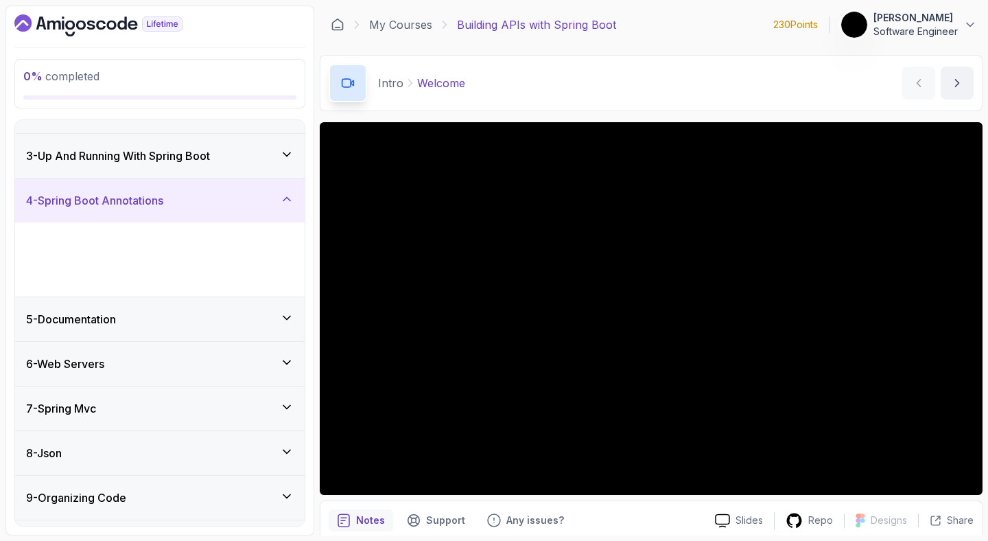
scroll to position [40, 0]
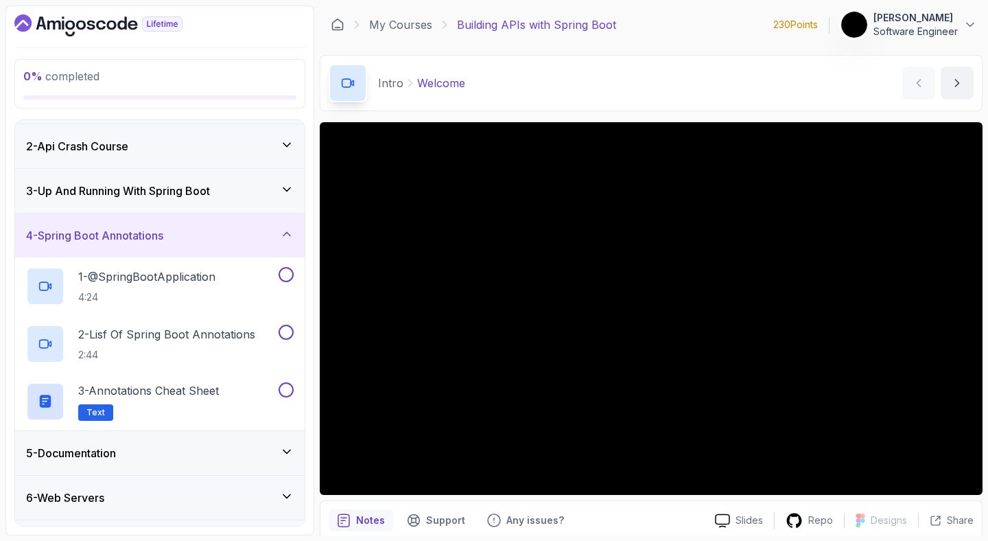
click at [218, 231] on div "4 - Spring Boot Annotations" at bounding box center [160, 235] width 268 height 16
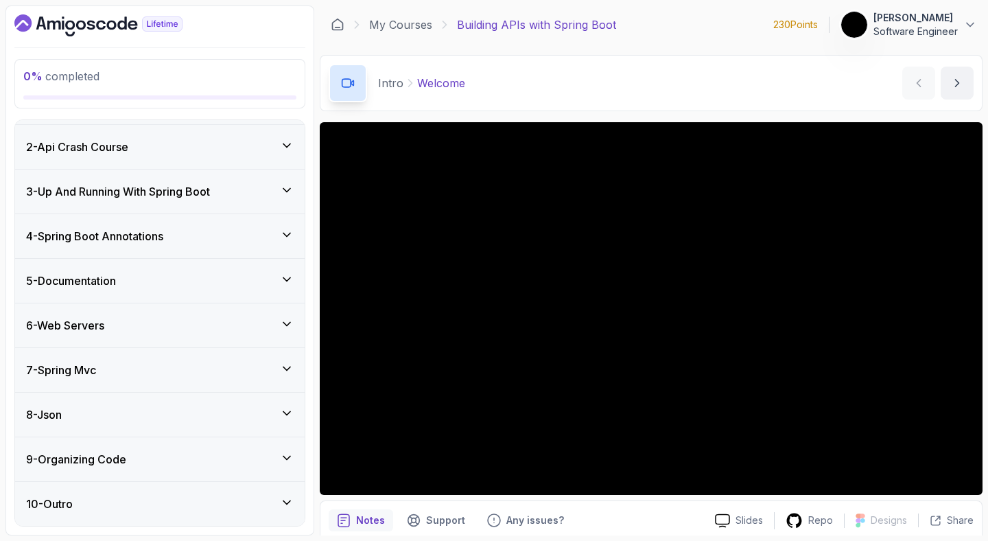
click at [215, 407] on div "8 - Json" at bounding box center [160, 414] width 268 height 16
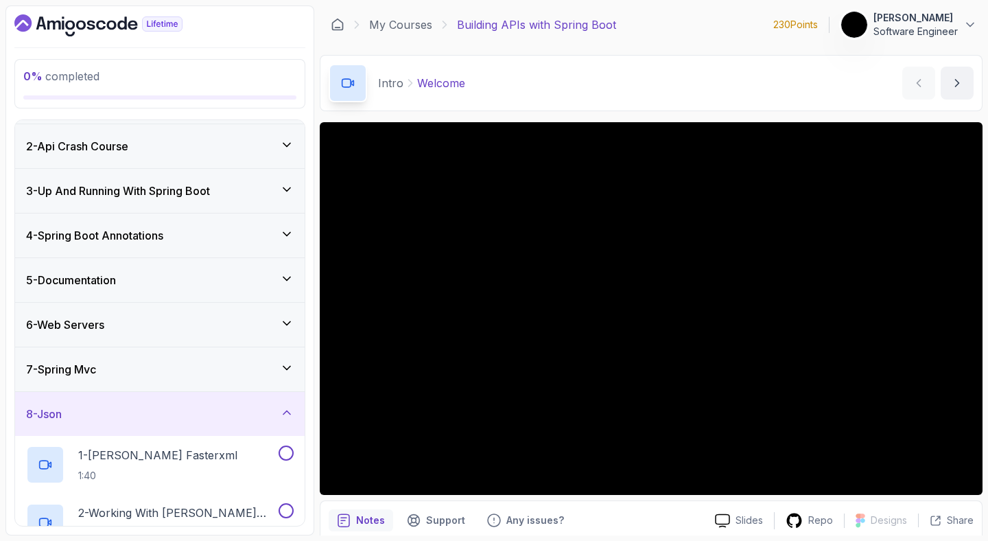
click at [202, 370] on div "7 - Spring Mvc" at bounding box center [160, 369] width 268 height 16
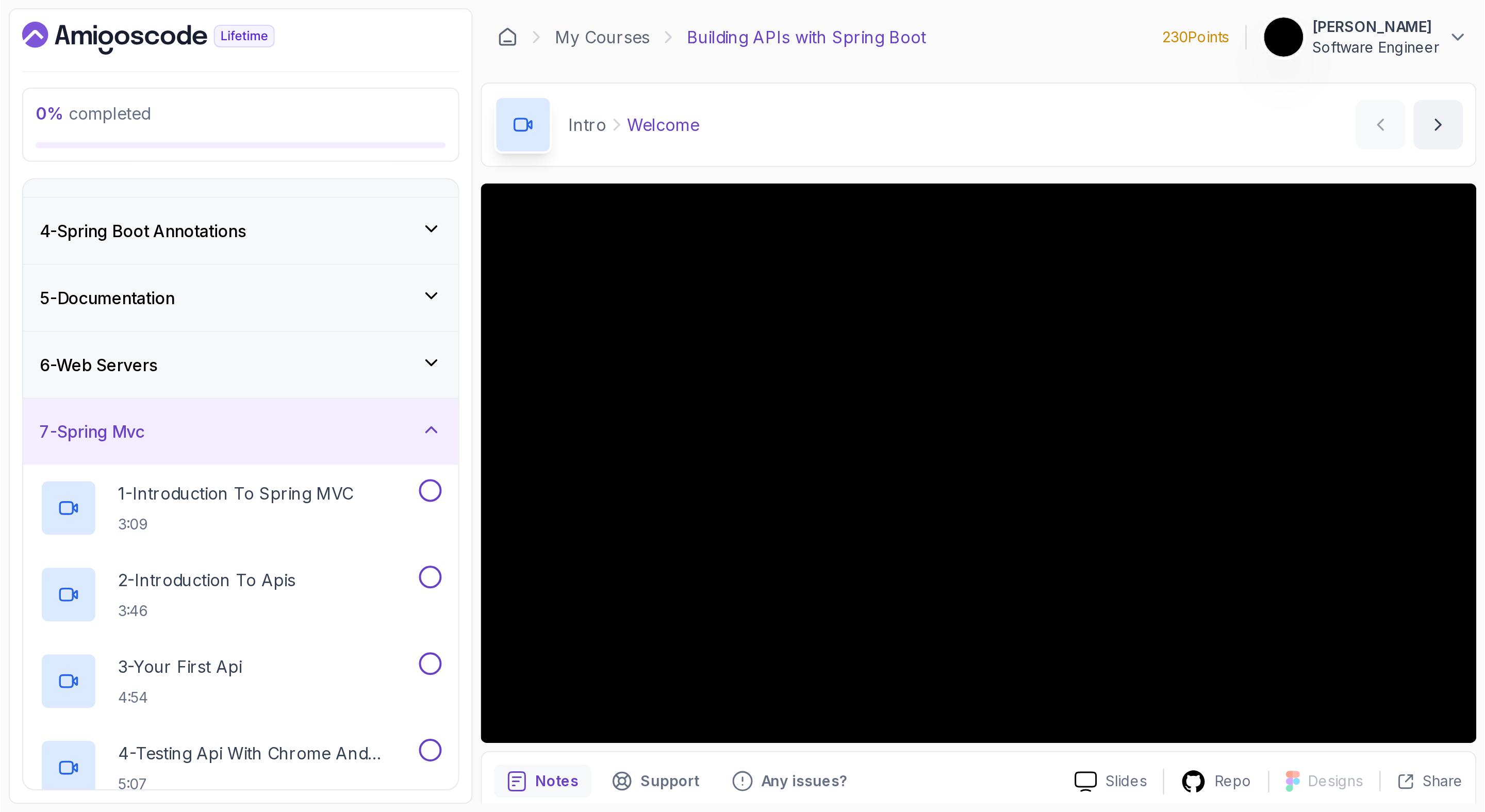
scroll to position [50, 0]
